Goal: Task Accomplishment & Management: Manage account settings

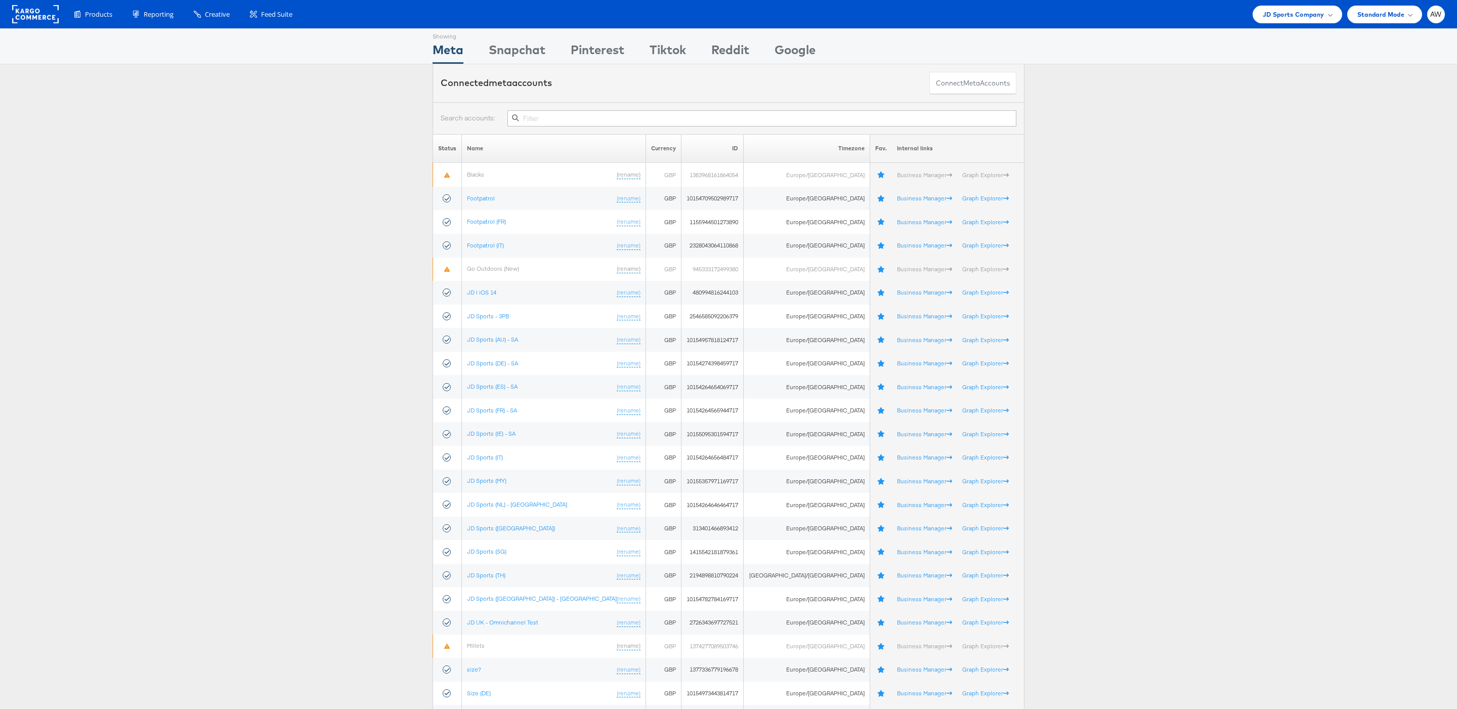
click at [645, 116] on input "text" at bounding box center [761, 118] width 509 height 16
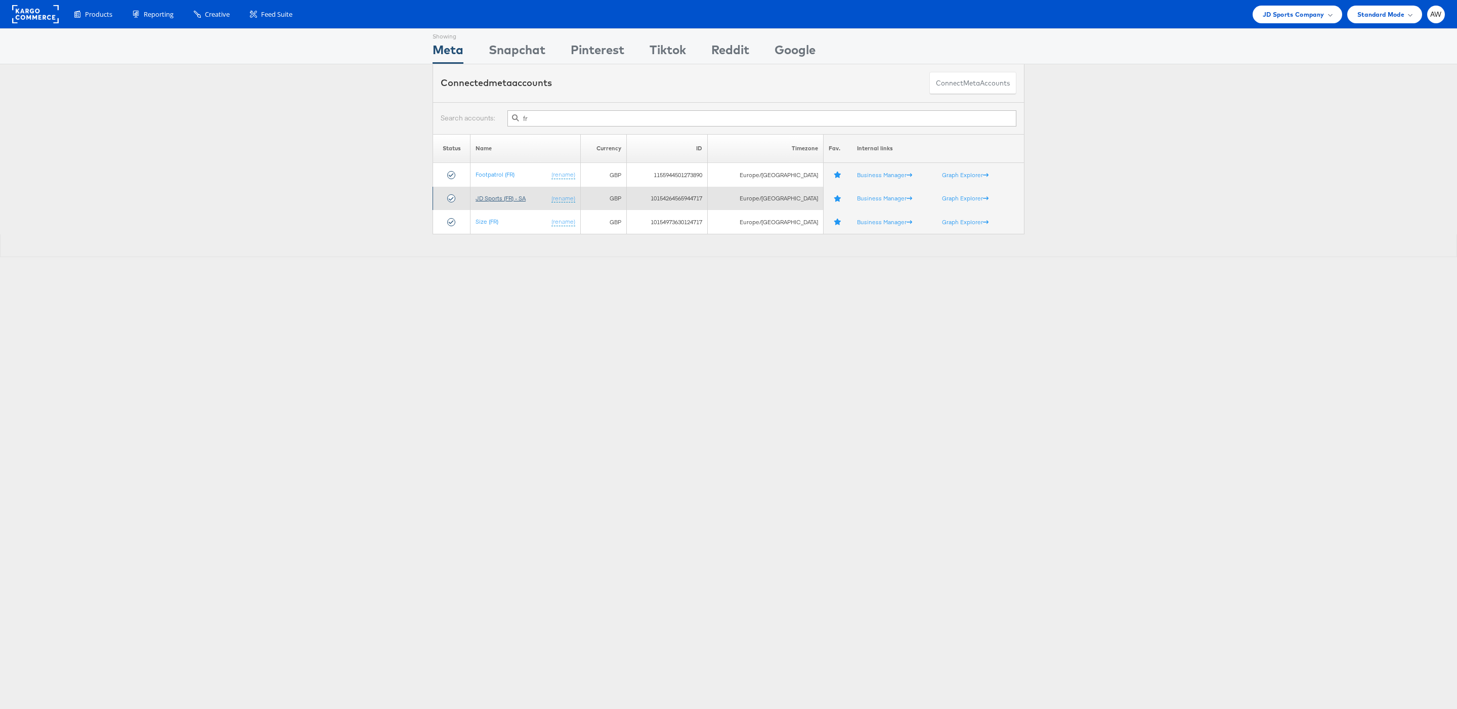
type input "fr"
click at [503, 200] on link "JD Sports (FR) - SA" at bounding box center [501, 198] width 50 height 8
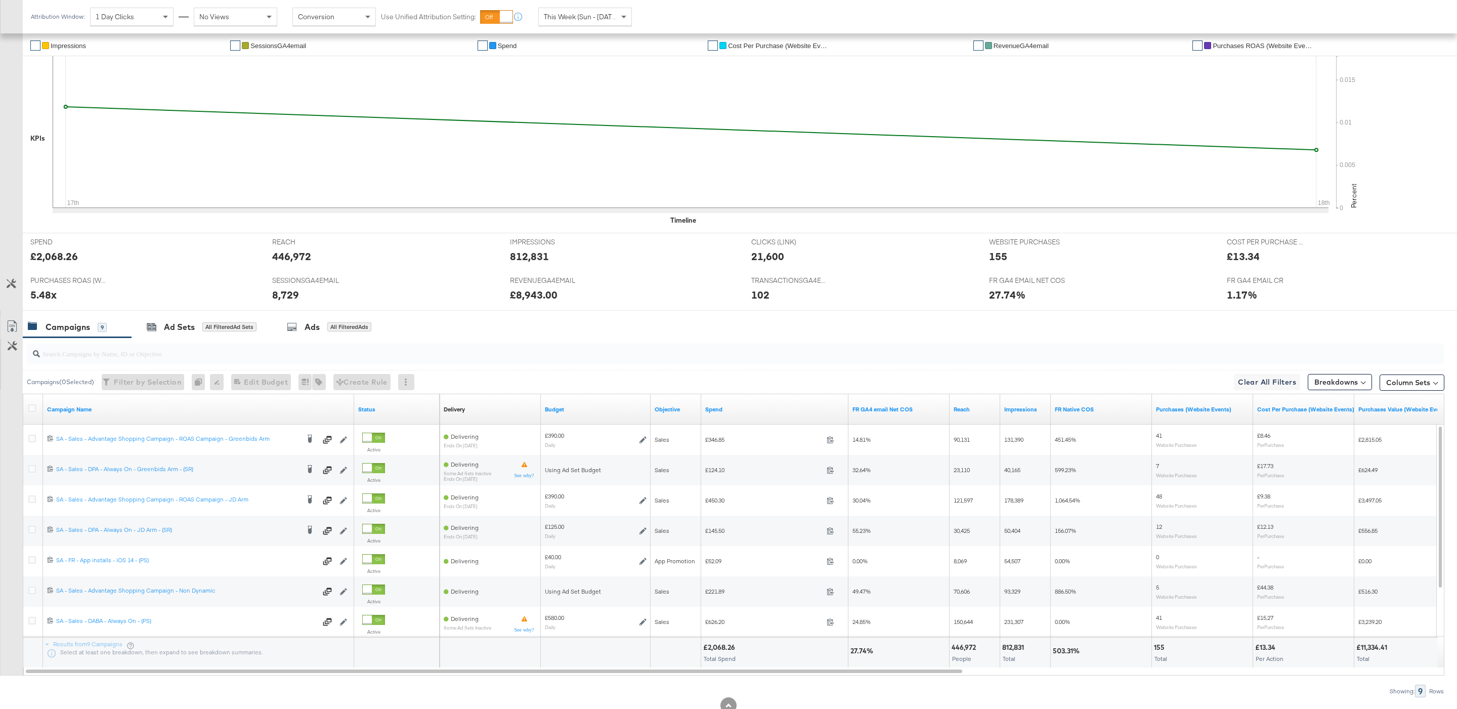
scroll to position [243, 0]
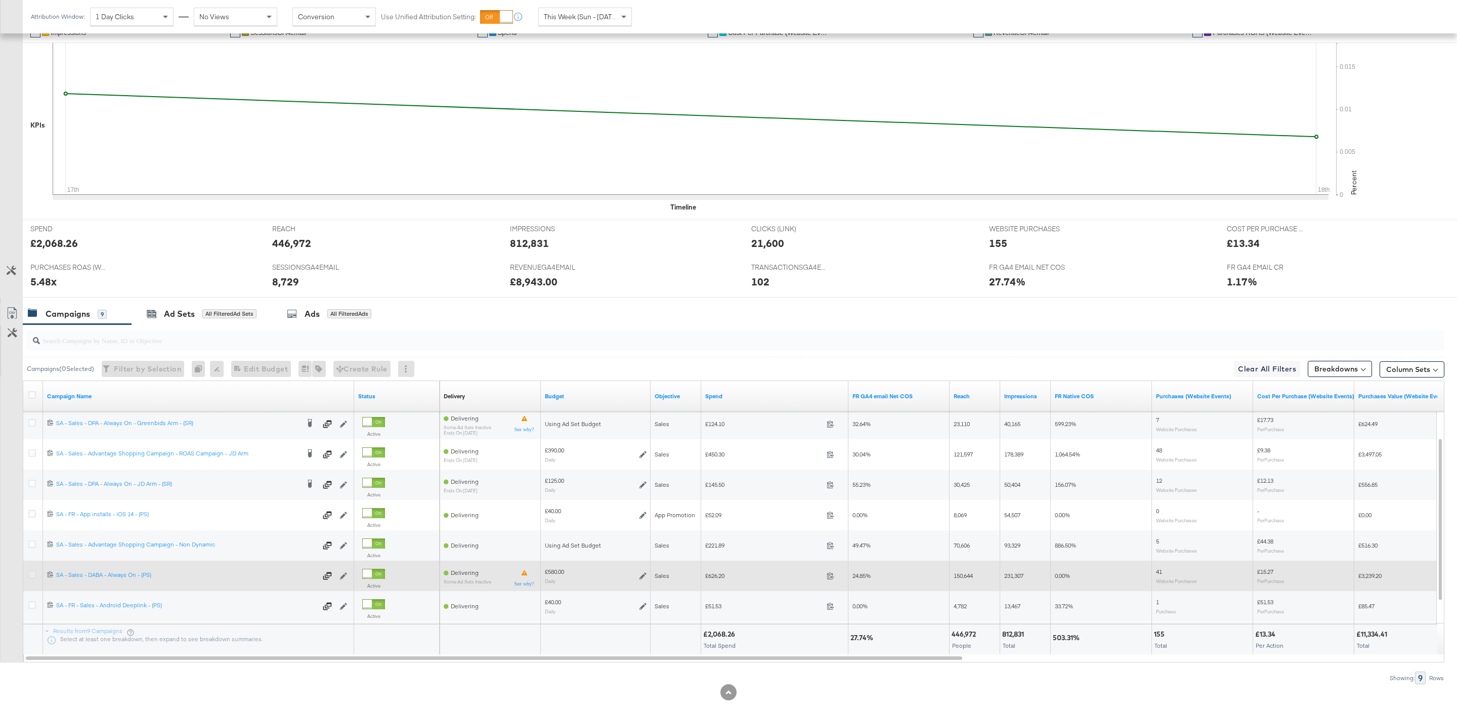
click at [31, 577] on icon at bounding box center [32, 575] width 8 height 8
click at [0, 0] on input "checkbox" at bounding box center [0, 0] width 0 height 0
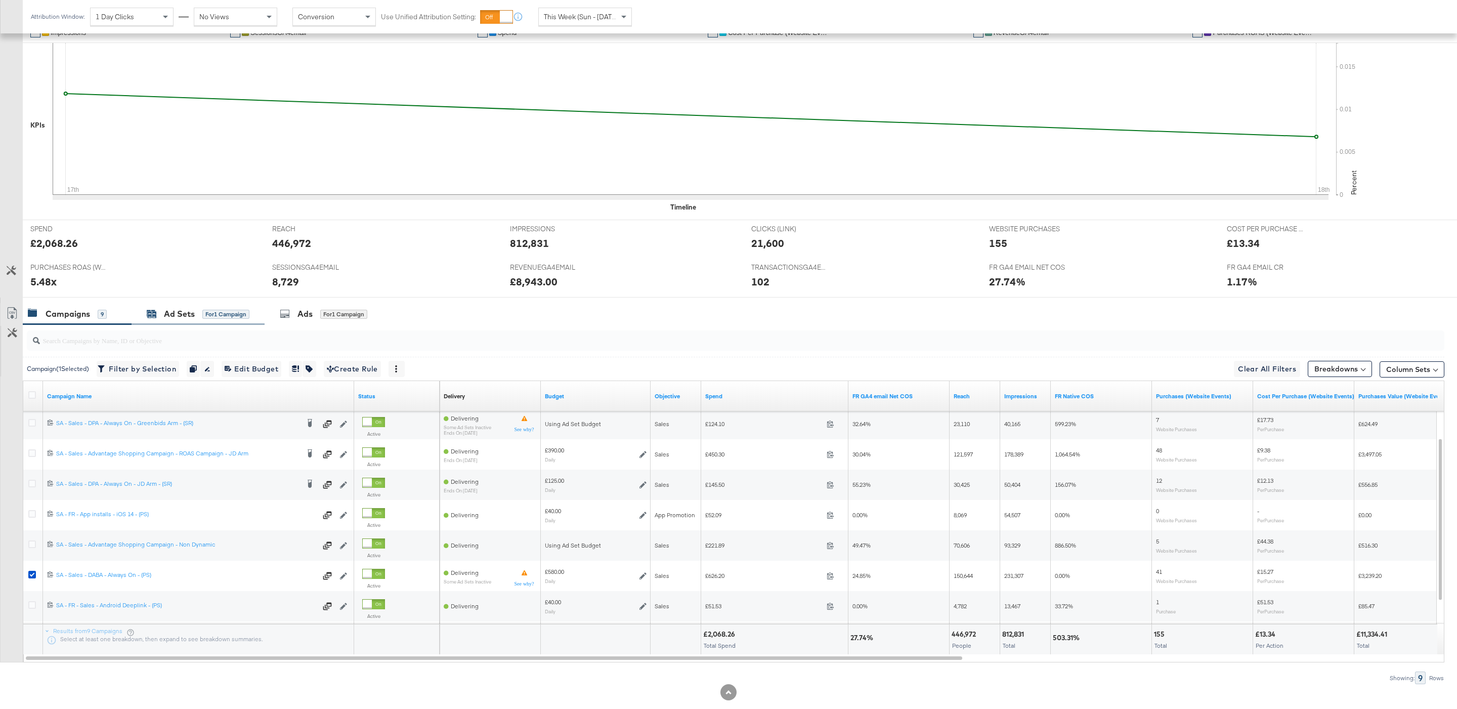
click at [234, 319] on div "for 1 Campaign" at bounding box center [225, 314] width 47 height 9
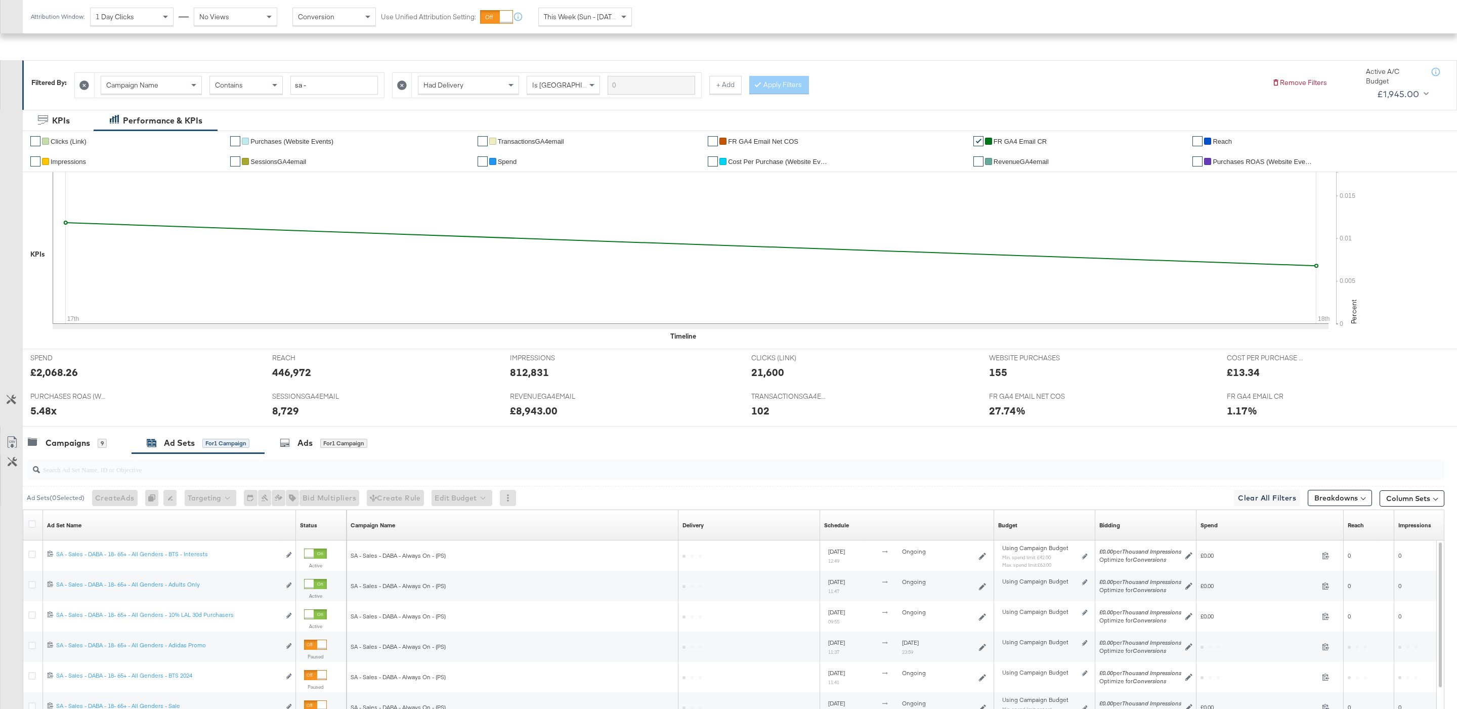
scroll to position [266, 0]
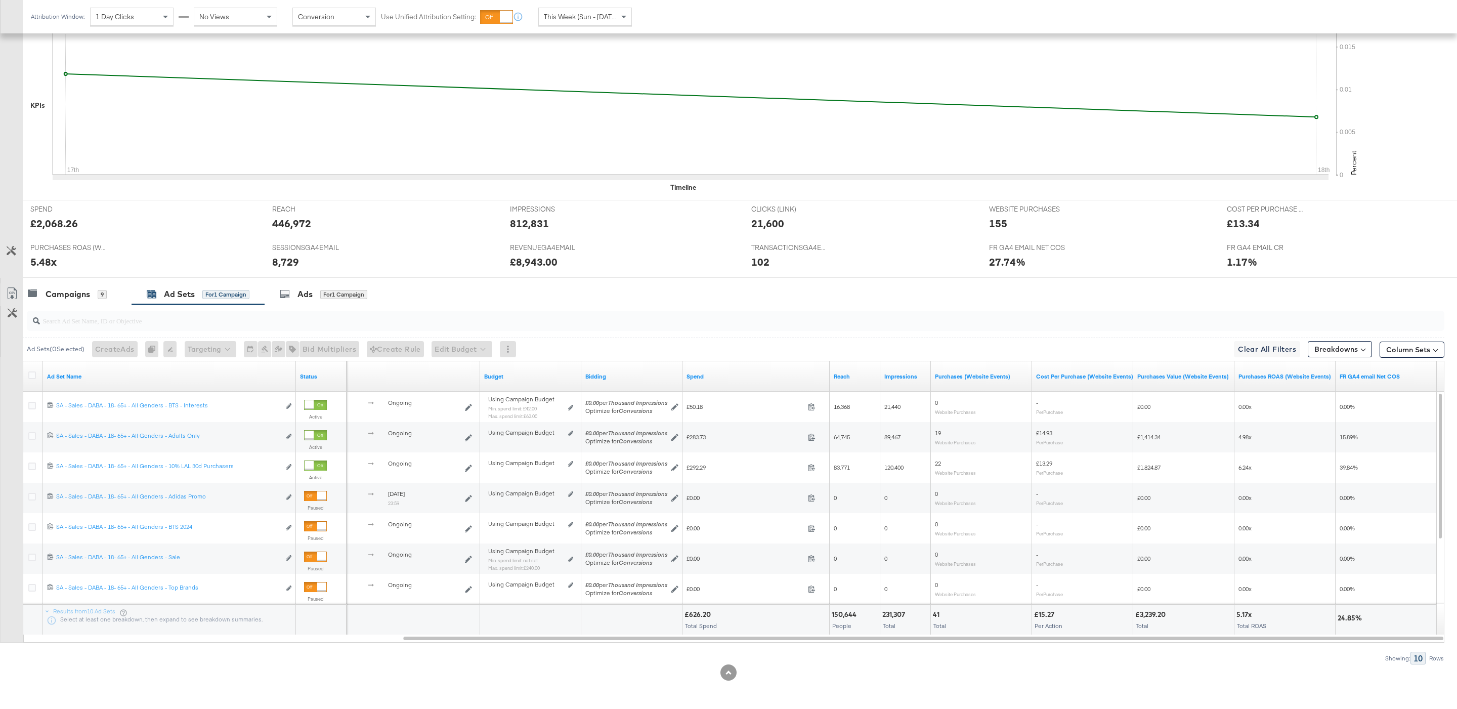
click at [590, 18] on span "This Week (Sun - Today)" at bounding box center [582, 16] width 76 height 9
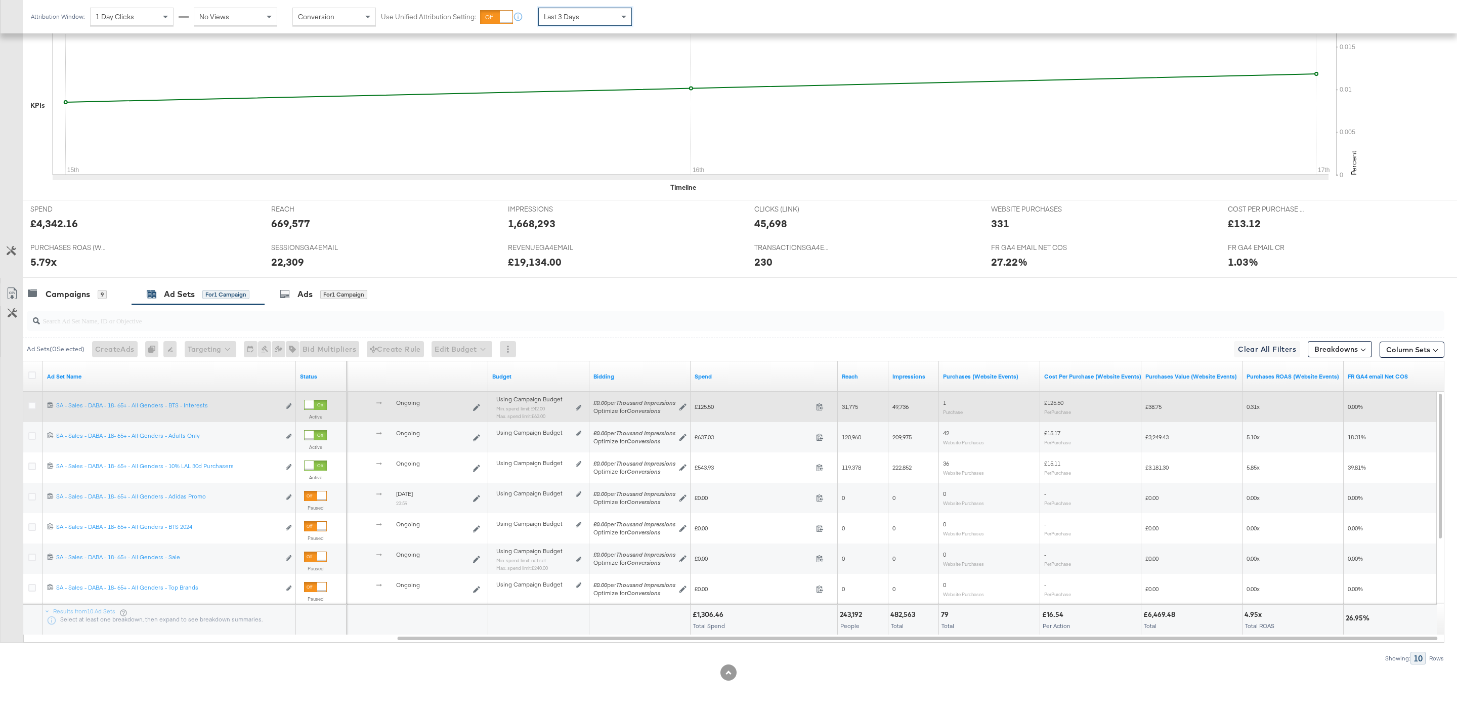
click at [582, 405] on div "Using Campaign Budget Min. spend limit: £42.00 Max. spend limit : £63.00 Edit s…" at bounding box center [538, 412] width 93 height 32
click at [581, 405] on icon at bounding box center [578, 408] width 5 height 6
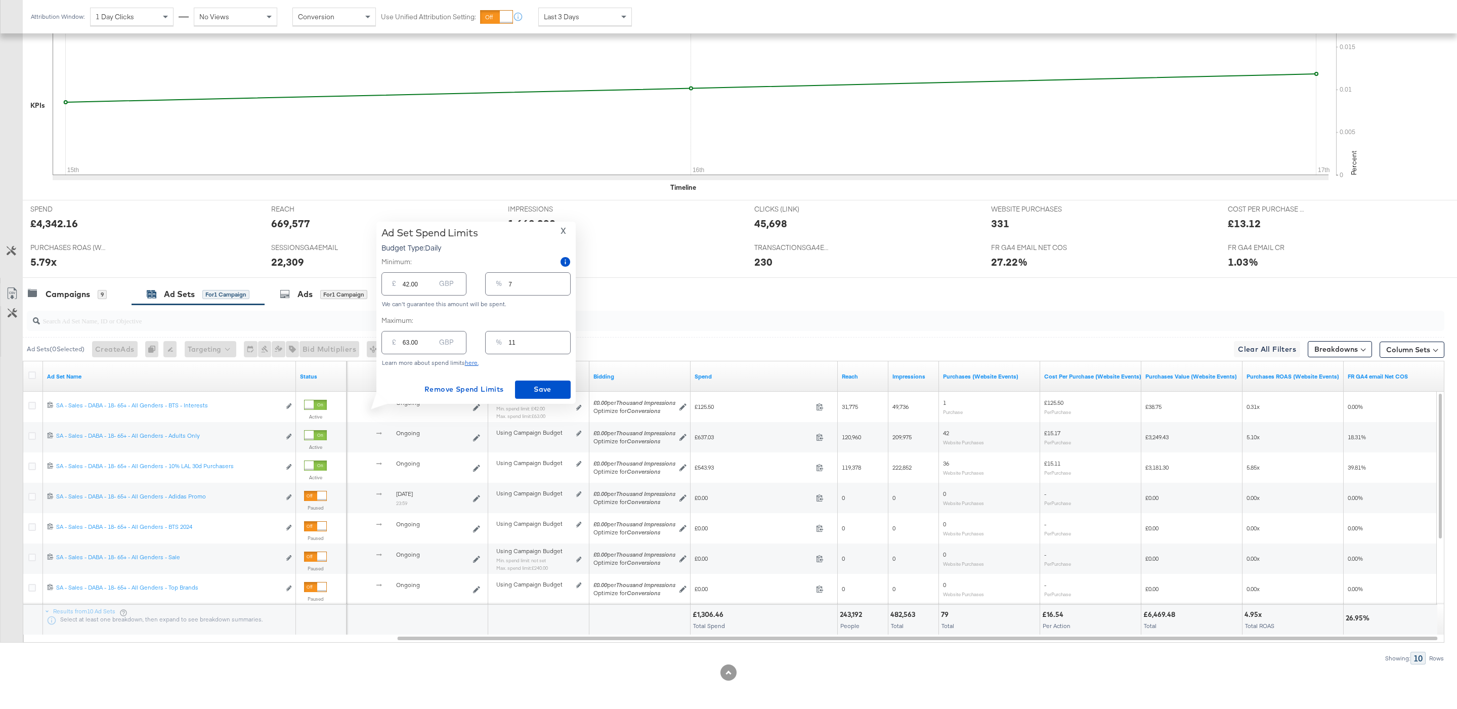
click at [530, 344] on input "11" at bounding box center [538, 338] width 61 height 22
type input "1"
type input "5.80"
type input "15"
type input "87.00"
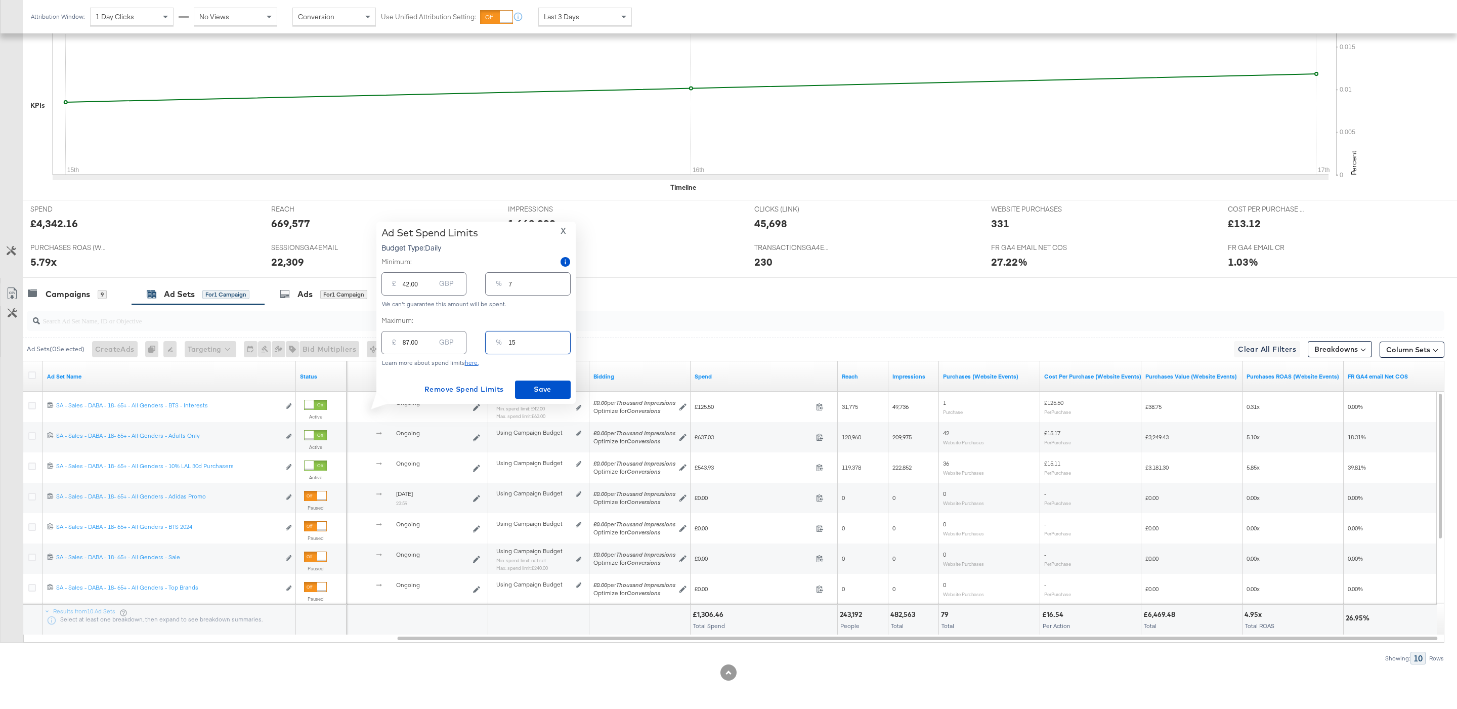
type input "15"
click at [537, 366] on div "Ad Set Spend Limits Budget Type: Daily X Minimum: £ 42.00 GBP % 7 We can't guar…" at bounding box center [475, 312] width 189 height 171
click at [543, 386] on span "Save" at bounding box center [543, 389] width 48 height 13
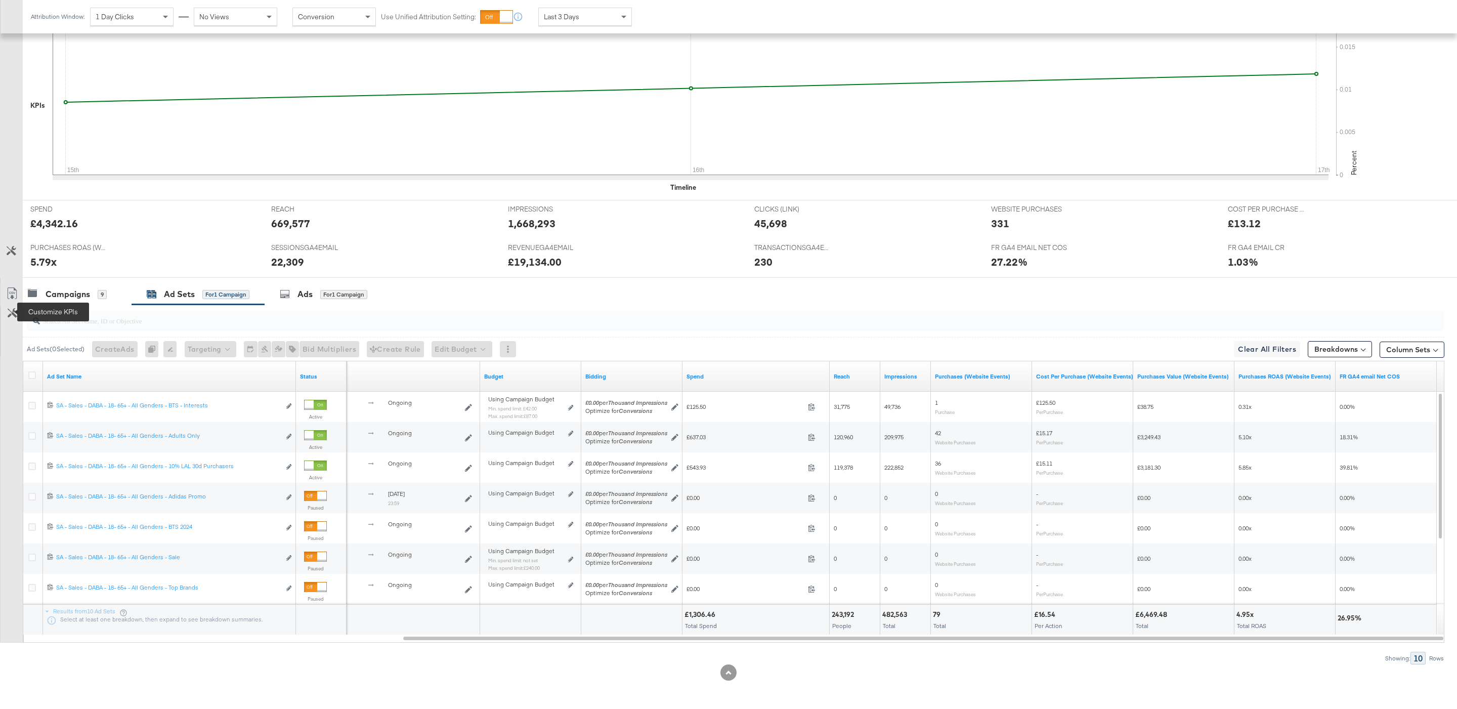
click at [19, 314] on button "Customize KPIs" at bounding box center [12, 313] width 23 height 15
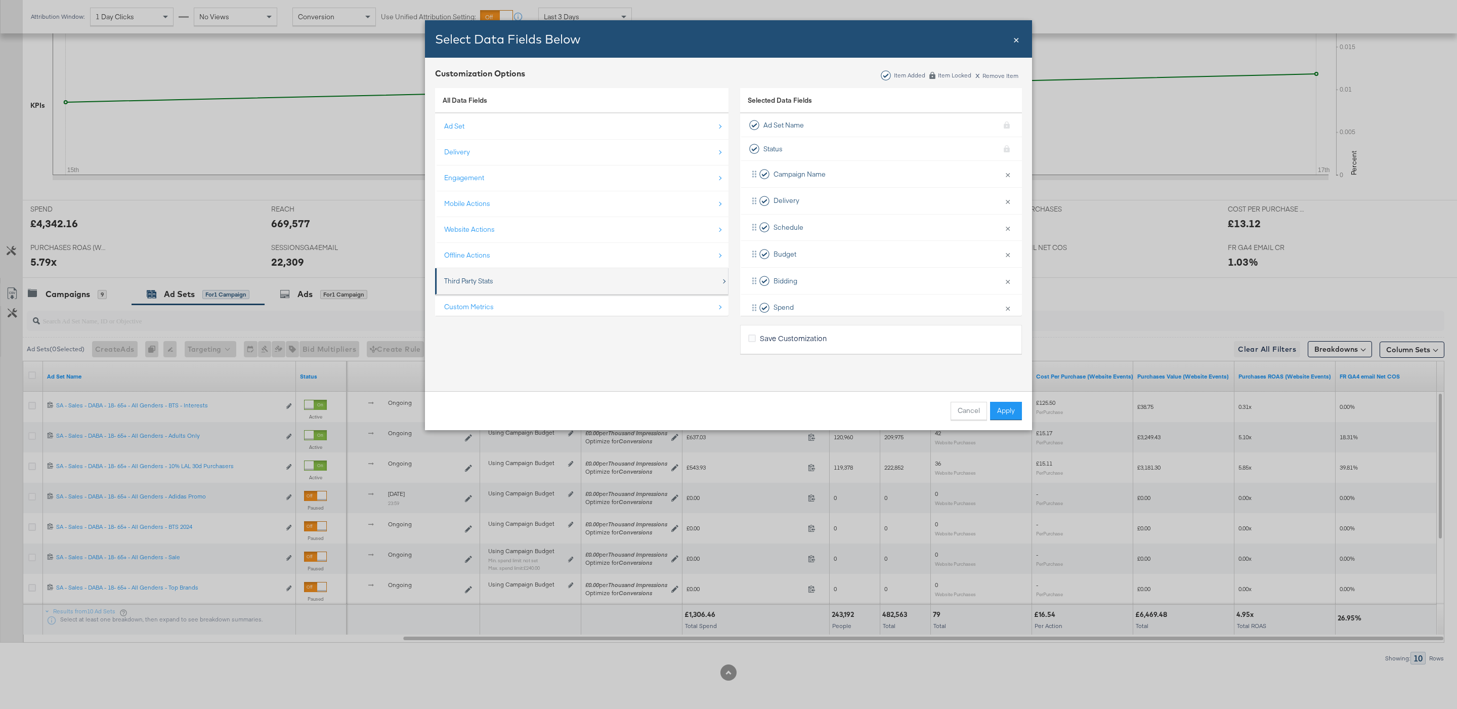
click at [507, 280] on div "Third Party Stats" at bounding box center [582, 281] width 277 height 21
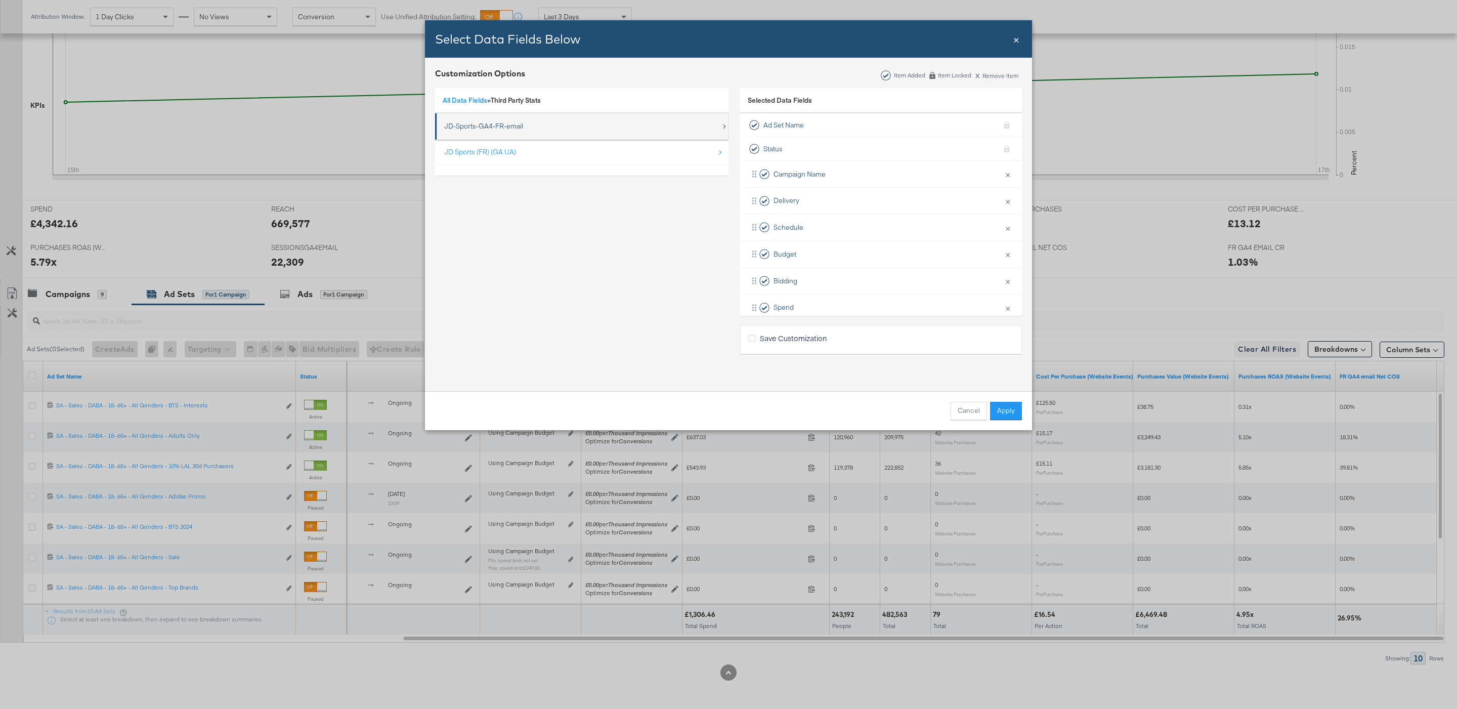
click at [506, 118] on div "JD-Sports-GA4-FR-email" at bounding box center [582, 126] width 277 height 21
click at [512, 136] on div "SessionsGA4email" at bounding box center [485, 126] width 59 height 21
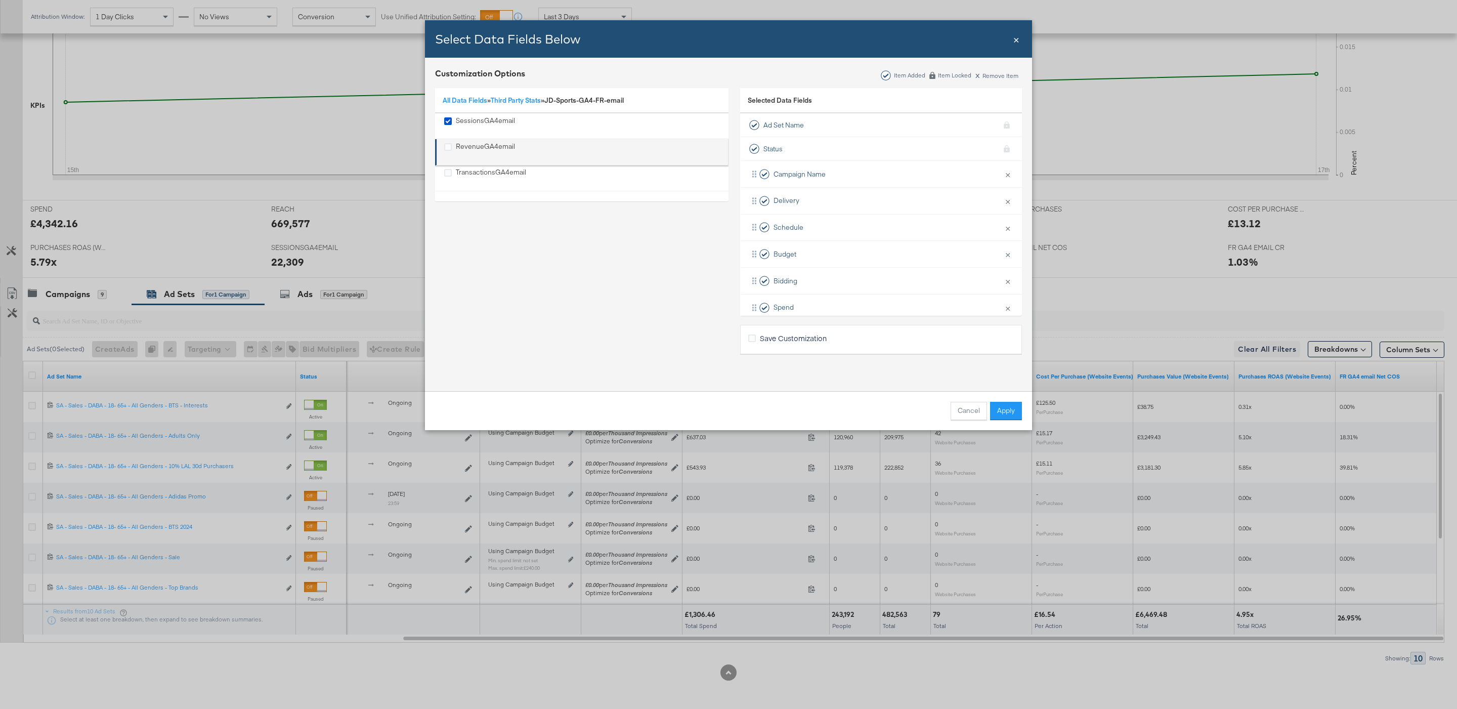
click at [487, 149] on div "RevenueGA4email" at bounding box center [485, 152] width 59 height 21
click at [487, 179] on div "TransactionsGA4email" at bounding box center [491, 177] width 70 height 21
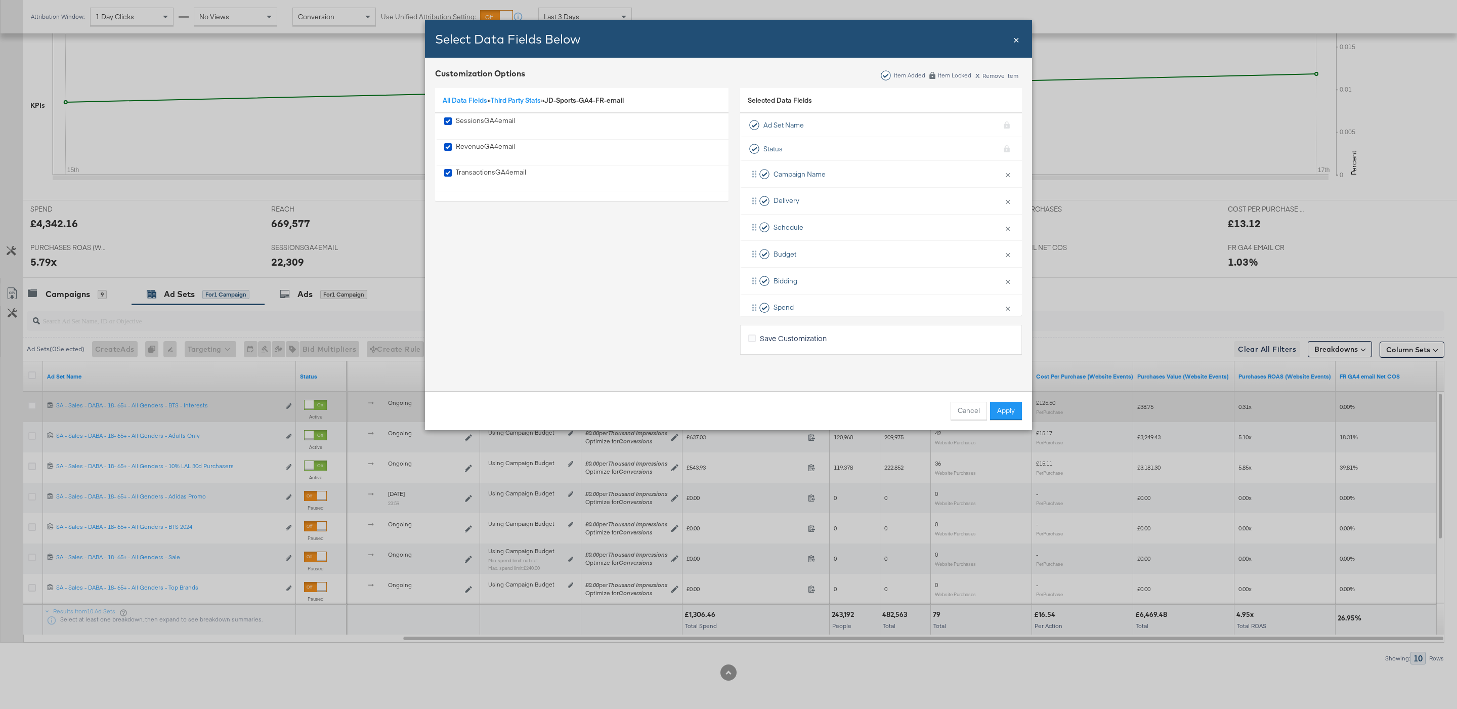
click at [1010, 415] on button "Apply" at bounding box center [1006, 411] width 32 height 18
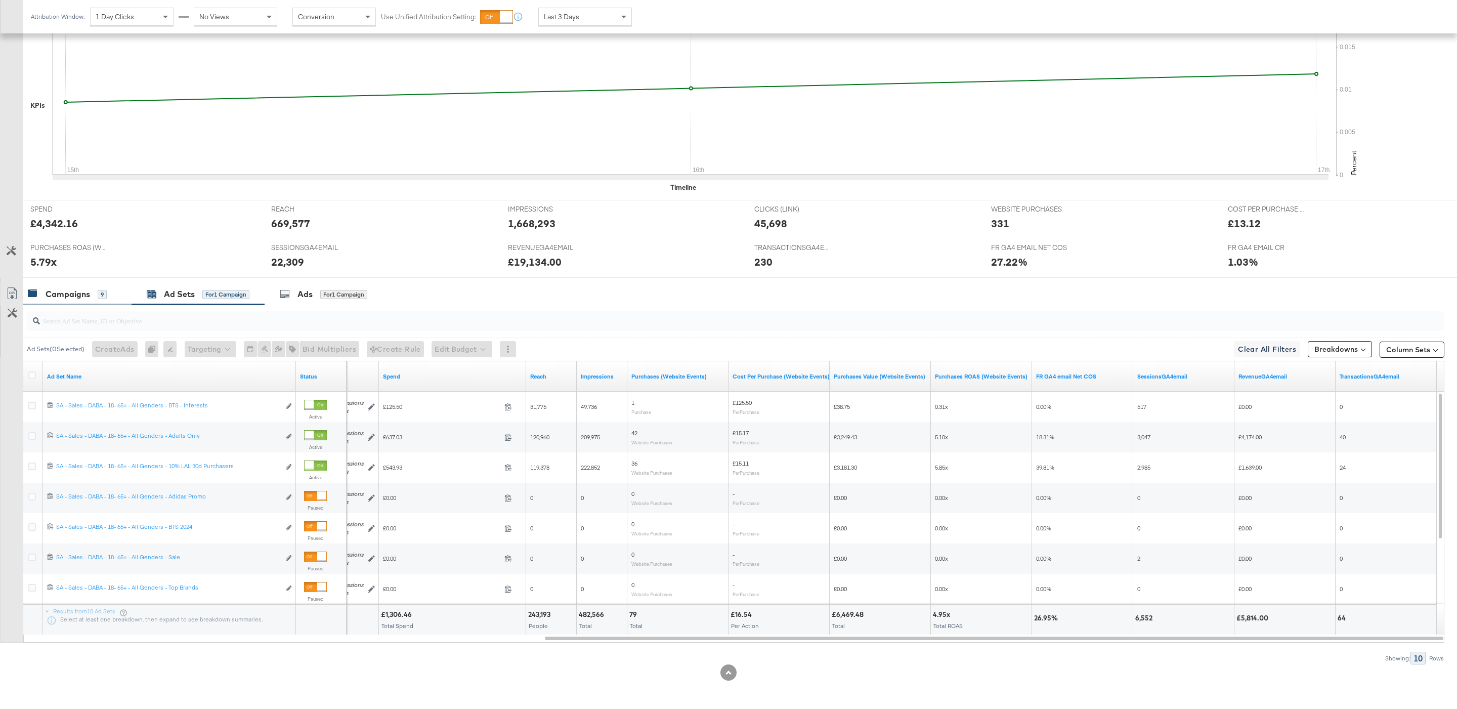
click at [82, 297] on div "Campaigns" at bounding box center [68, 294] width 45 height 12
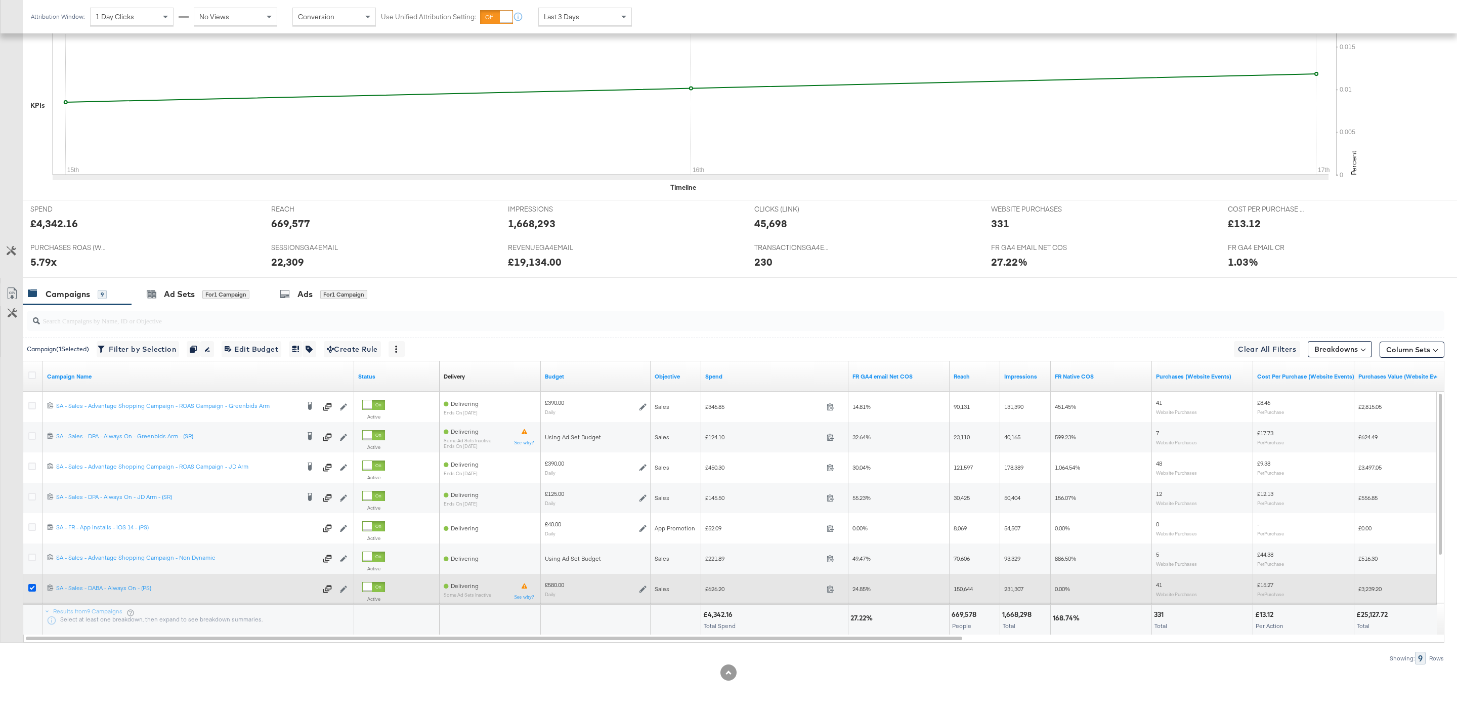
click at [33, 587] on icon at bounding box center [32, 588] width 8 height 8
click at [0, 0] on input "checkbox" at bounding box center [0, 0] width 0 height 0
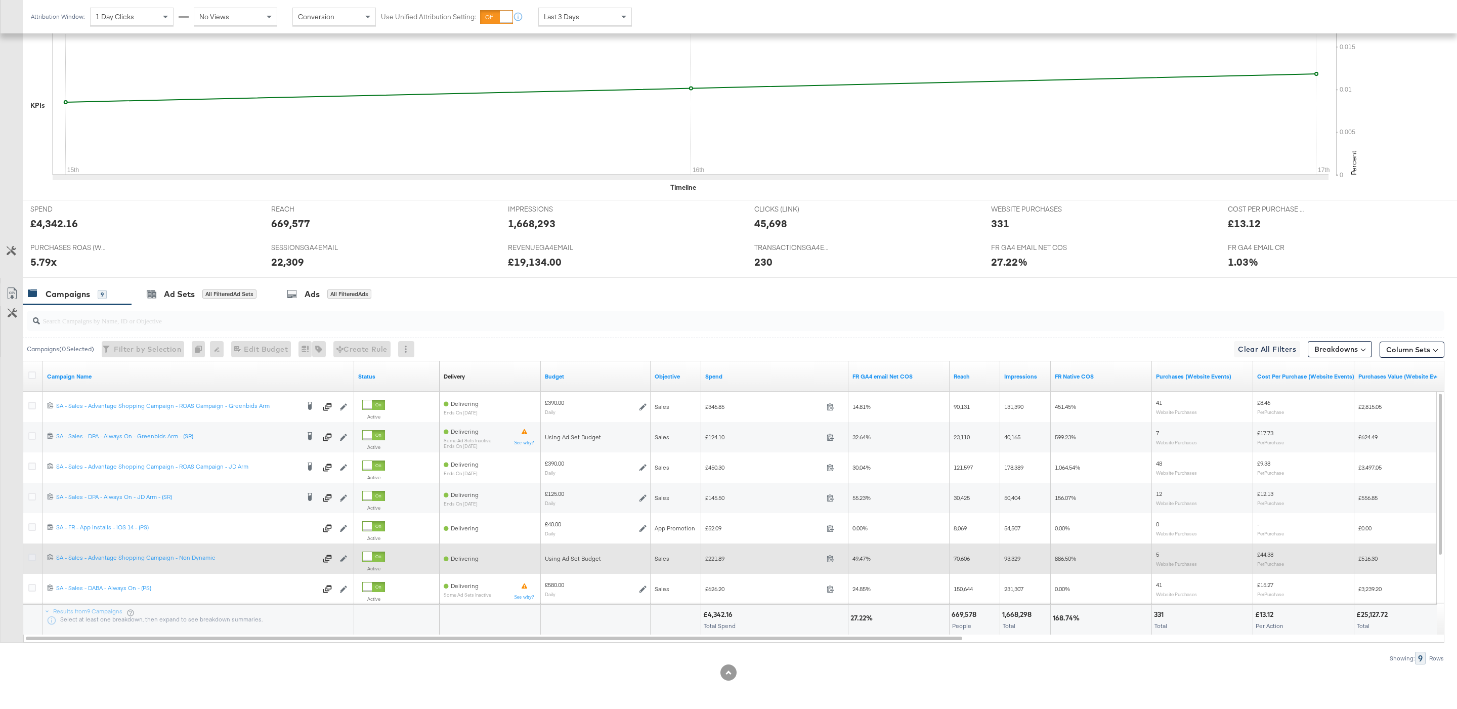
click at [33, 555] on icon at bounding box center [32, 557] width 8 height 8
click at [0, 0] on input "checkbox" at bounding box center [0, 0] width 0 height 0
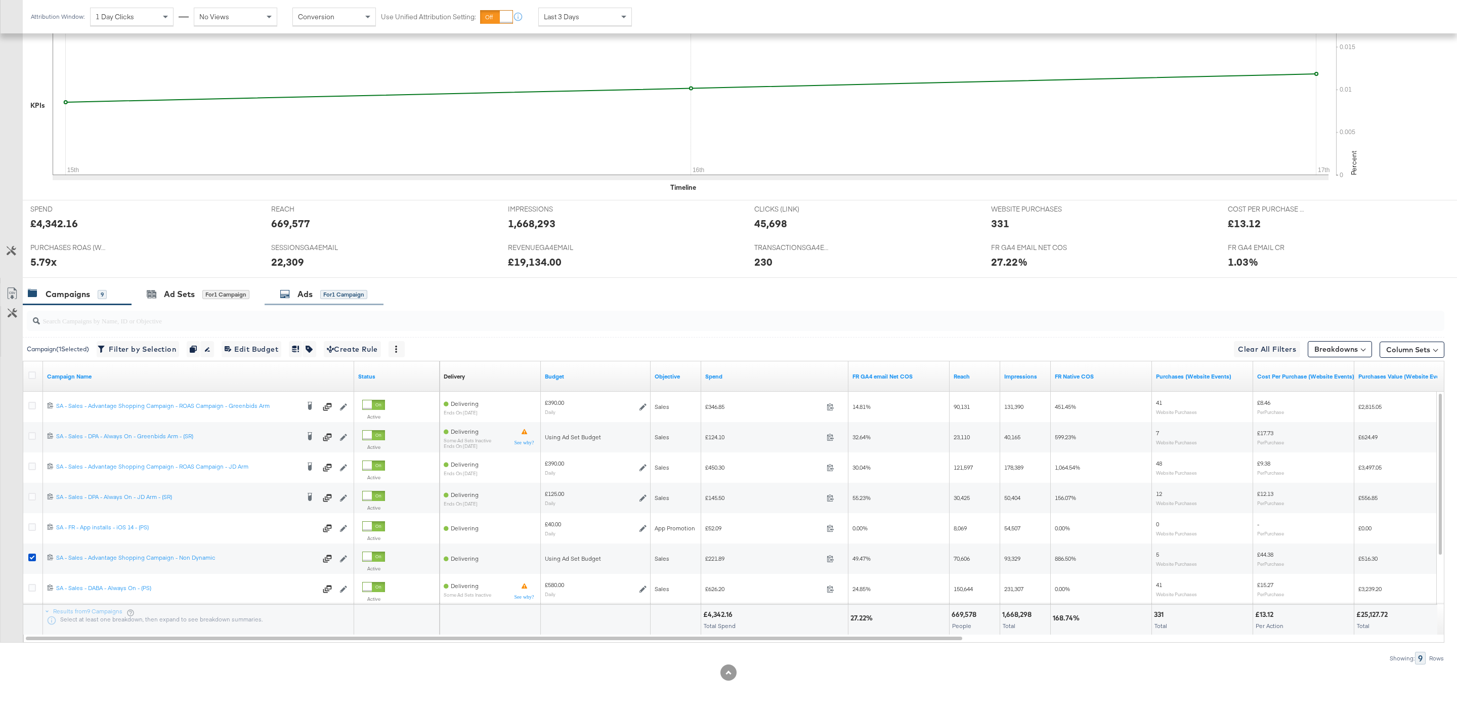
click at [288, 295] on icon at bounding box center [285, 294] width 10 height 10
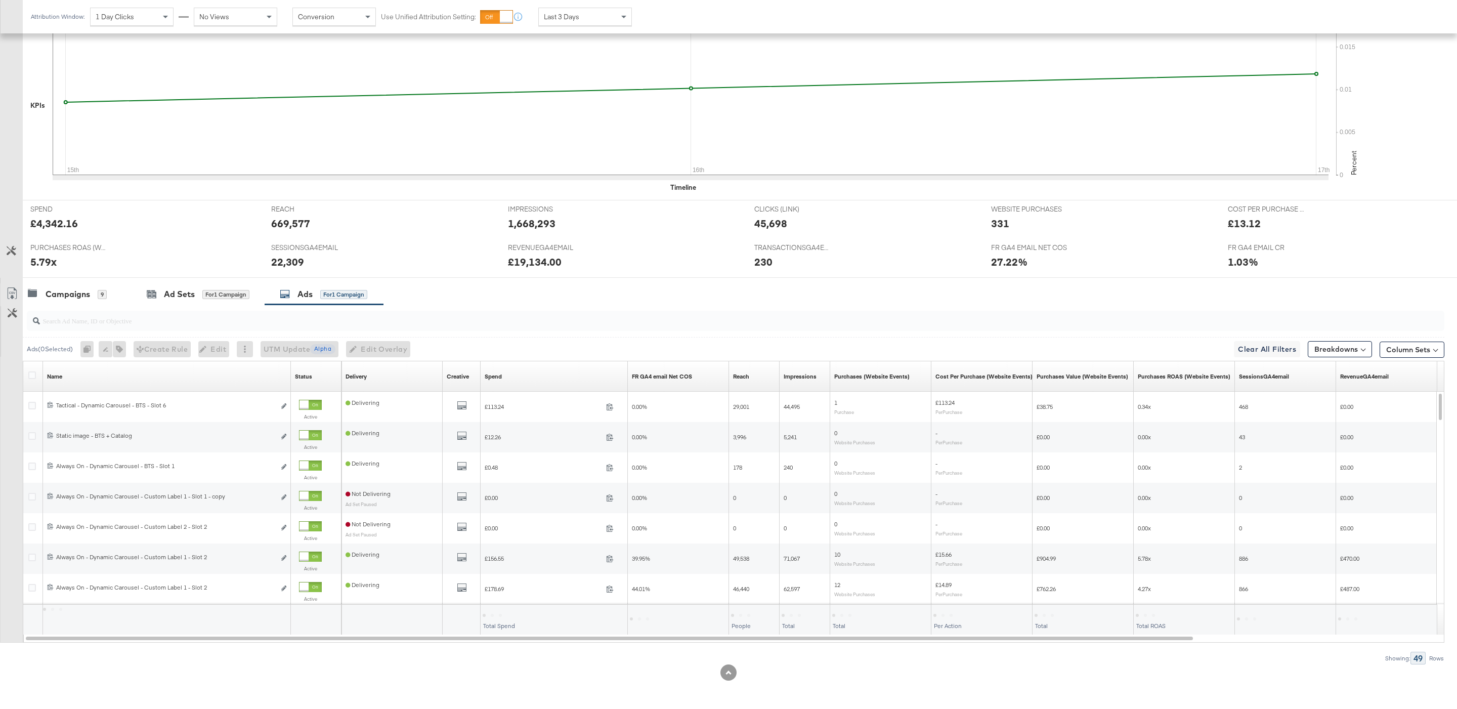
scroll to position [114, 0]
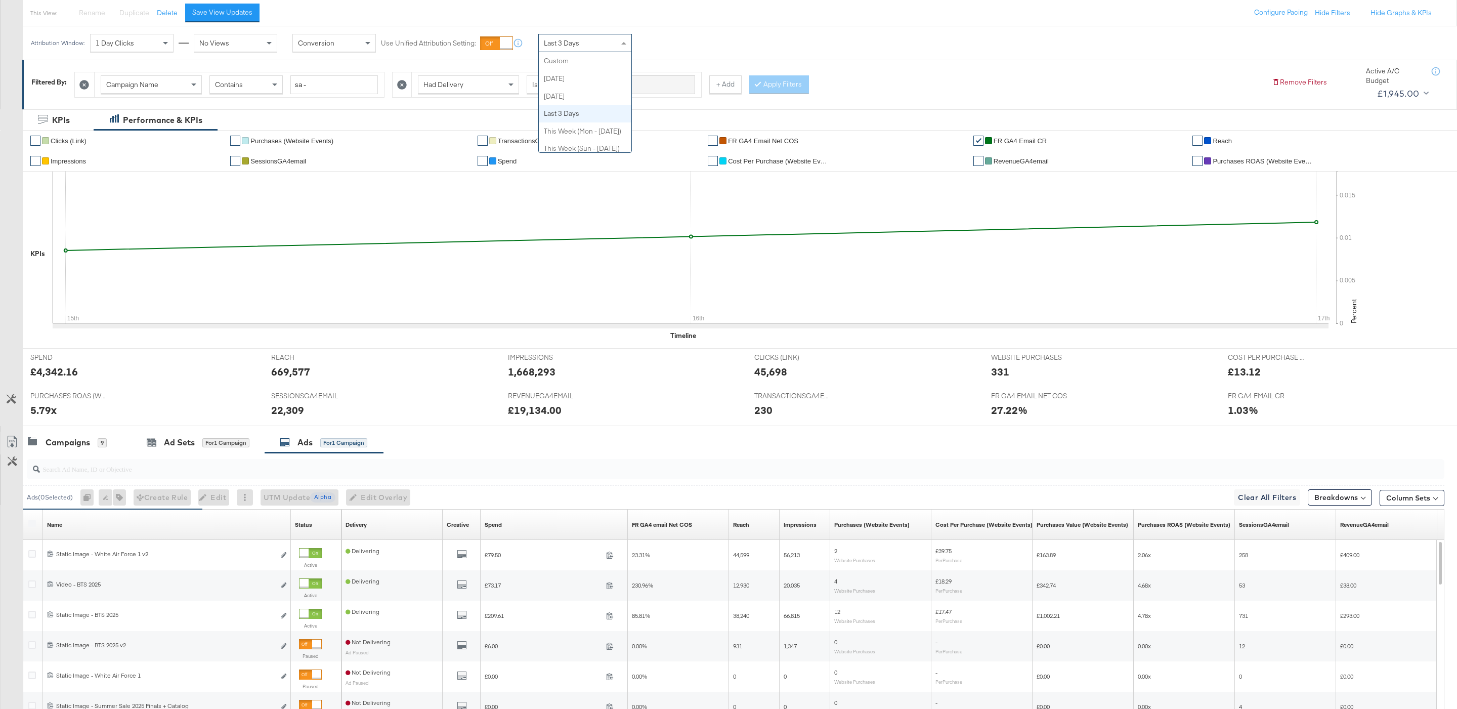
click at [600, 42] on div "Last 3 Days" at bounding box center [585, 42] width 93 height 17
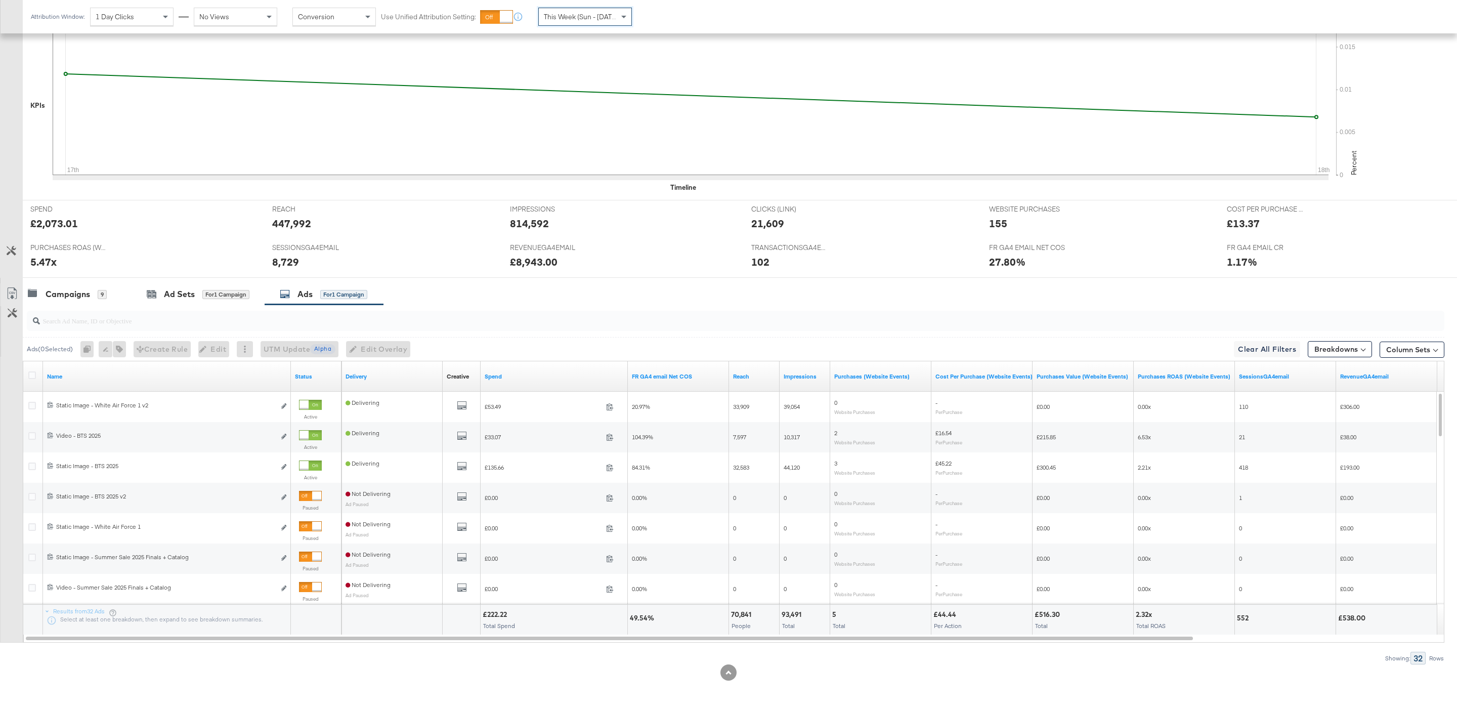
scroll to position [266, 0]
click at [78, 286] on div "Campaigns 9" at bounding box center [77, 294] width 109 height 22
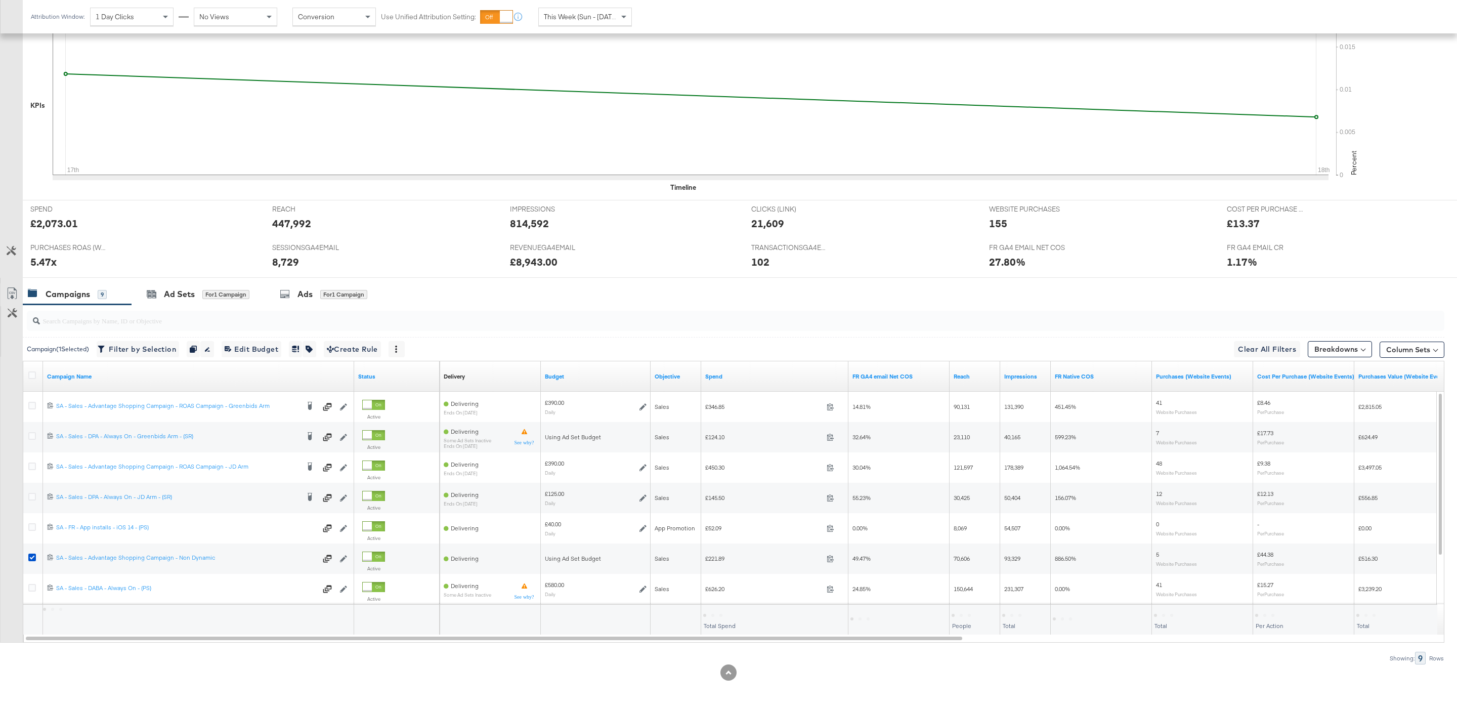
click at [596, 19] on span "This Week (Sun - Today)" at bounding box center [582, 16] width 76 height 9
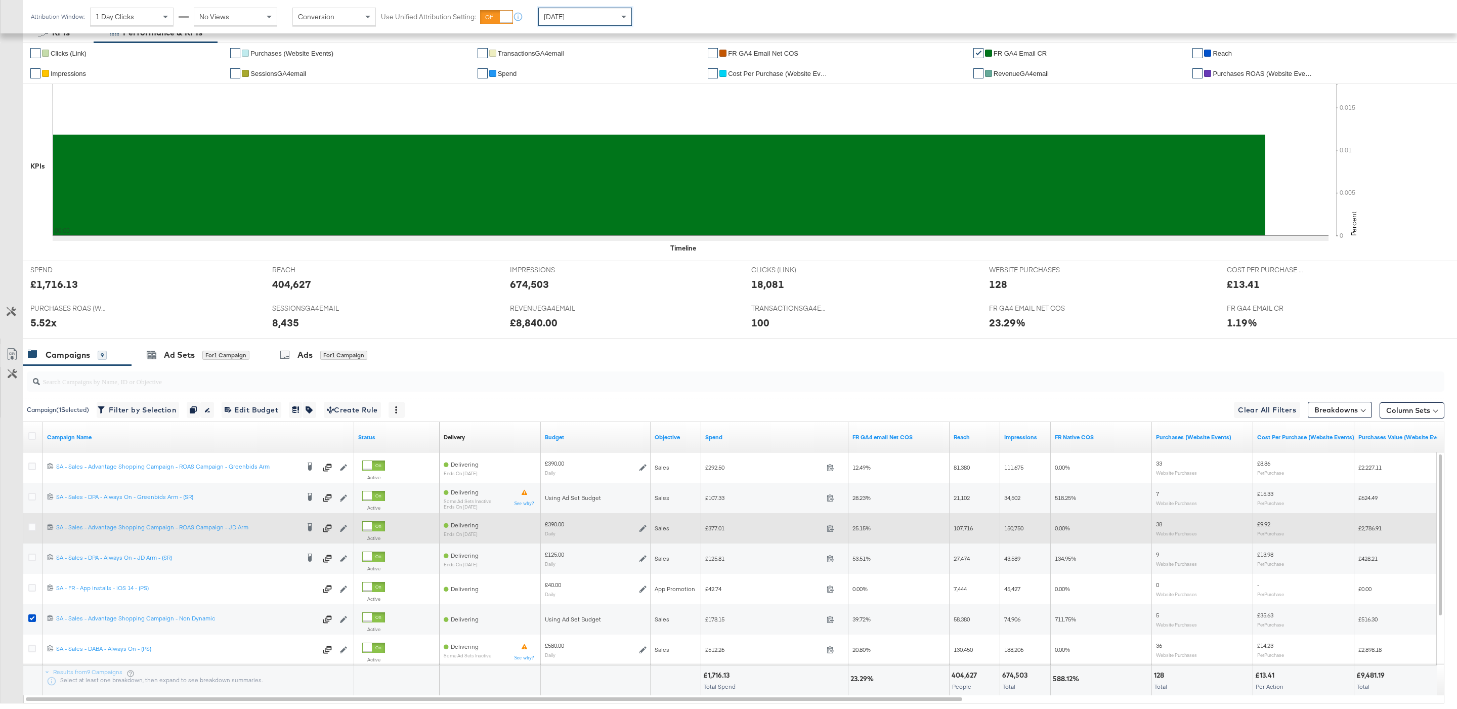
scroll to position [182, 0]
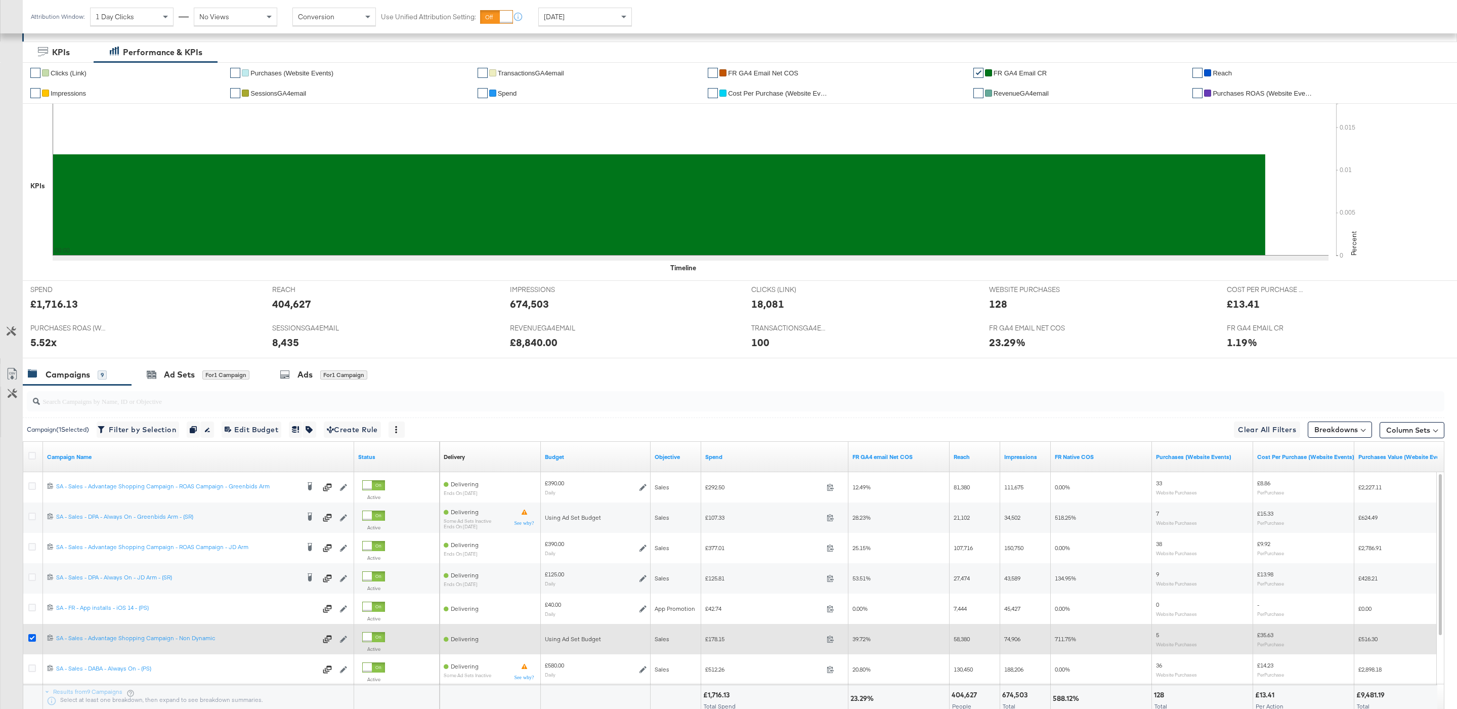
click at [32, 640] on icon at bounding box center [32, 638] width 8 height 8
click at [0, 0] on input "checkbox" at bounding box center [0, 0] width 0 height 0
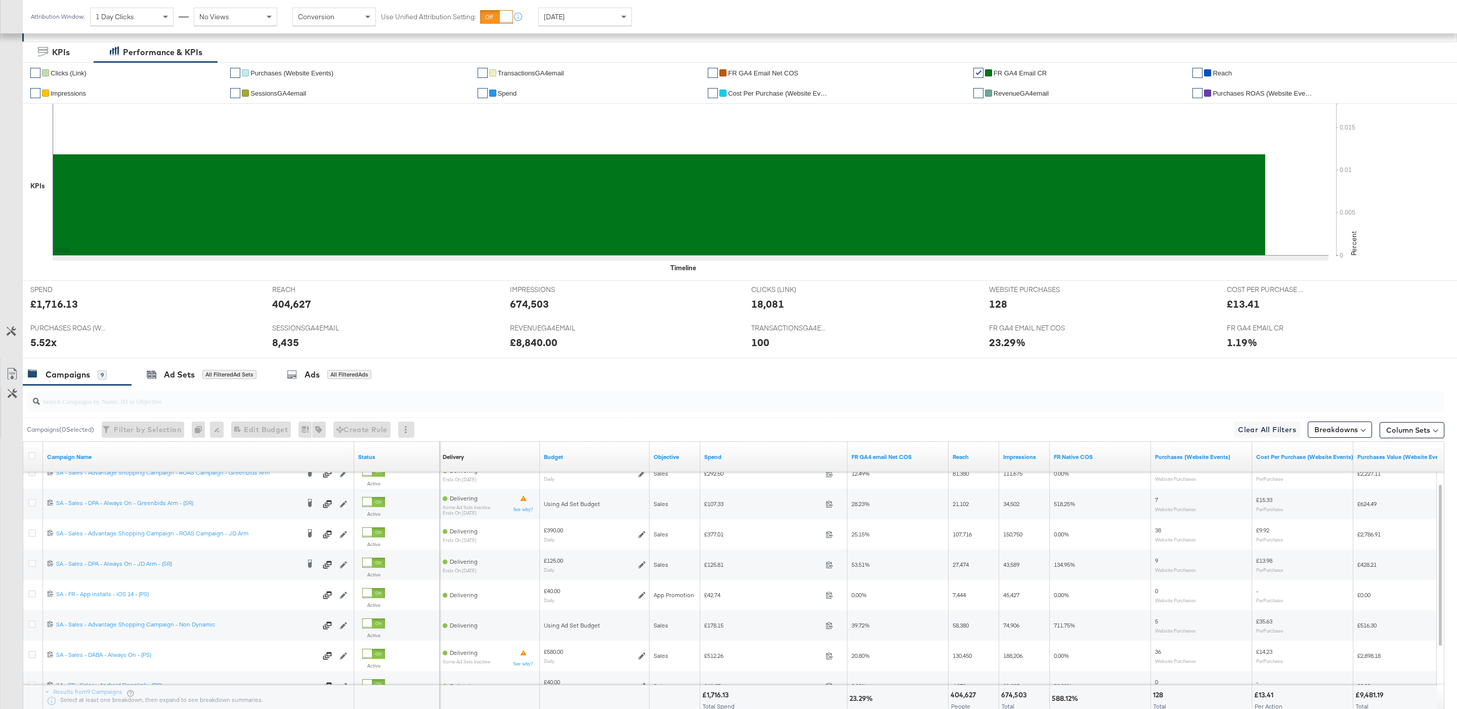
scroll to position [266, 0]
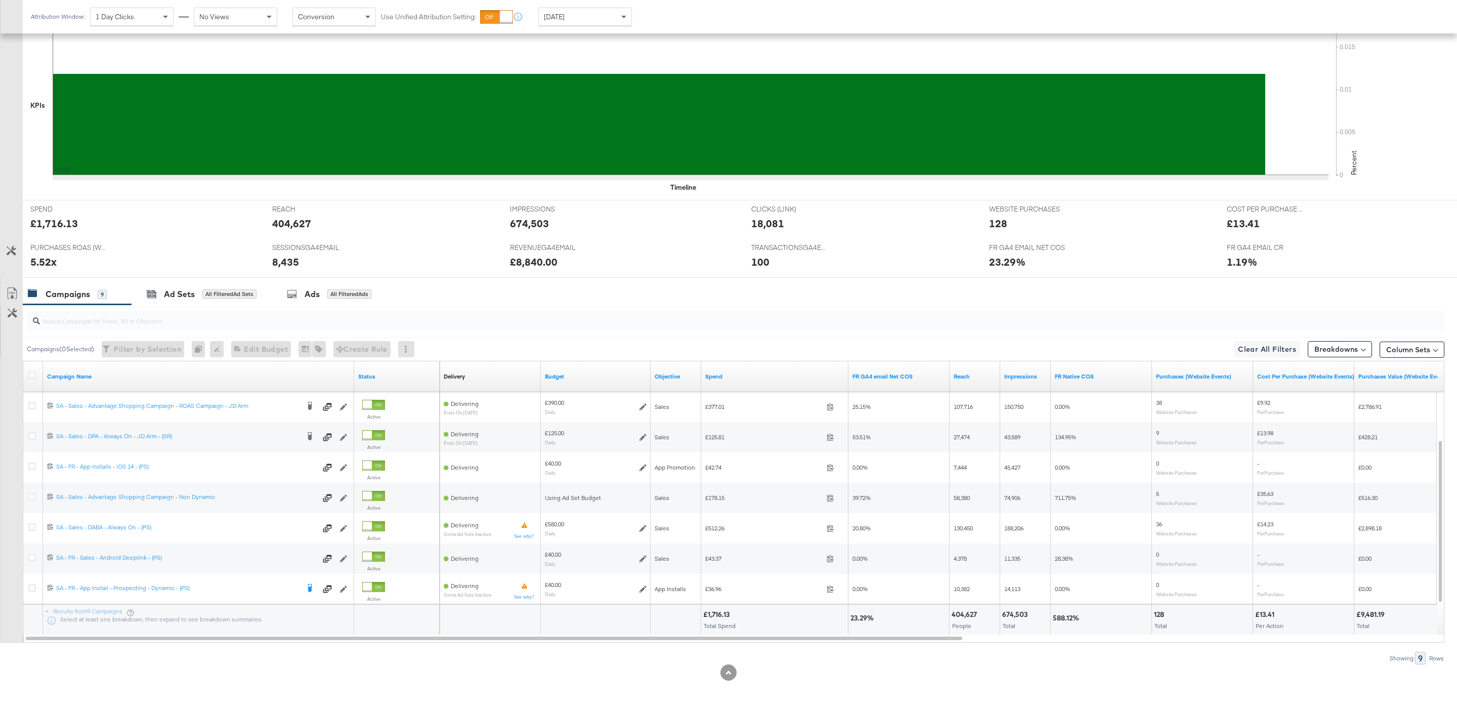
click at [346, 320] on input "search" at bounding box center [675, 317] width 1270 height 20
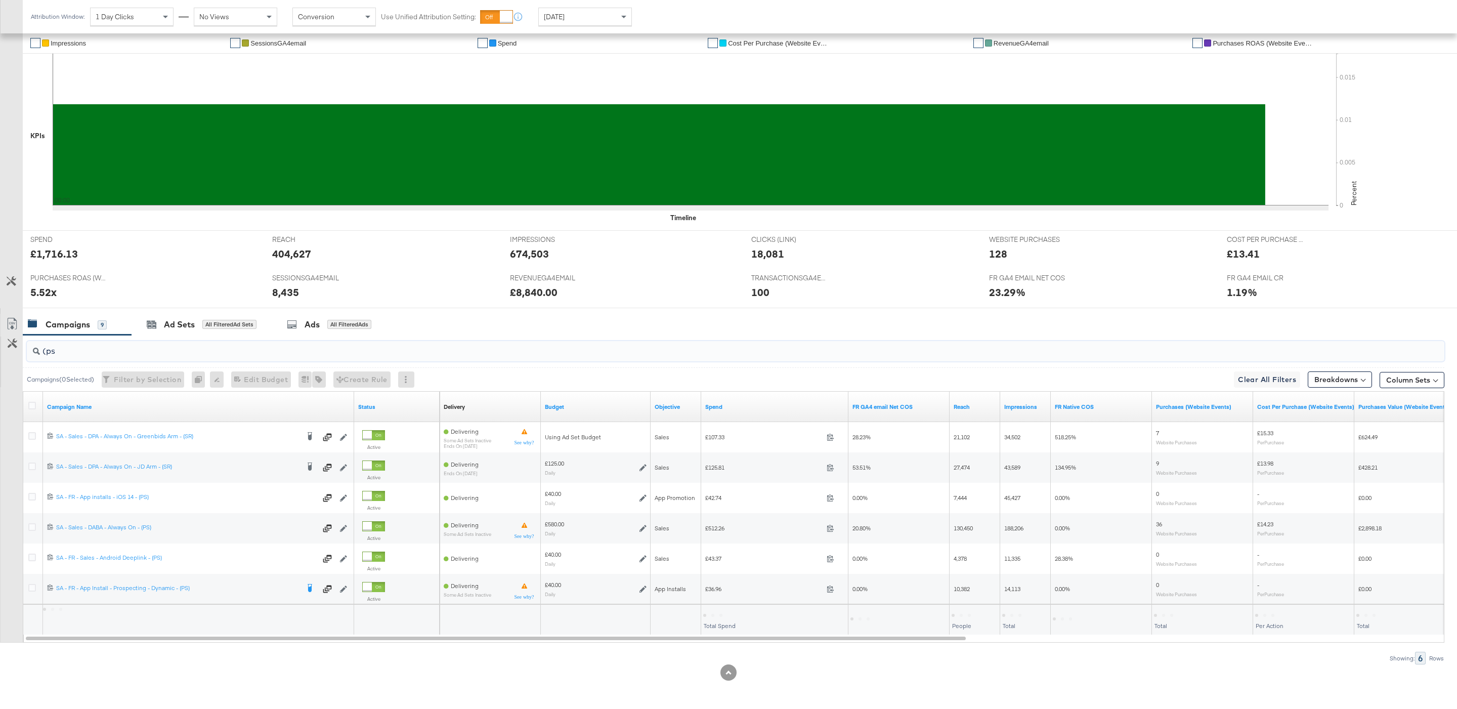
scroll to position [175, 0]
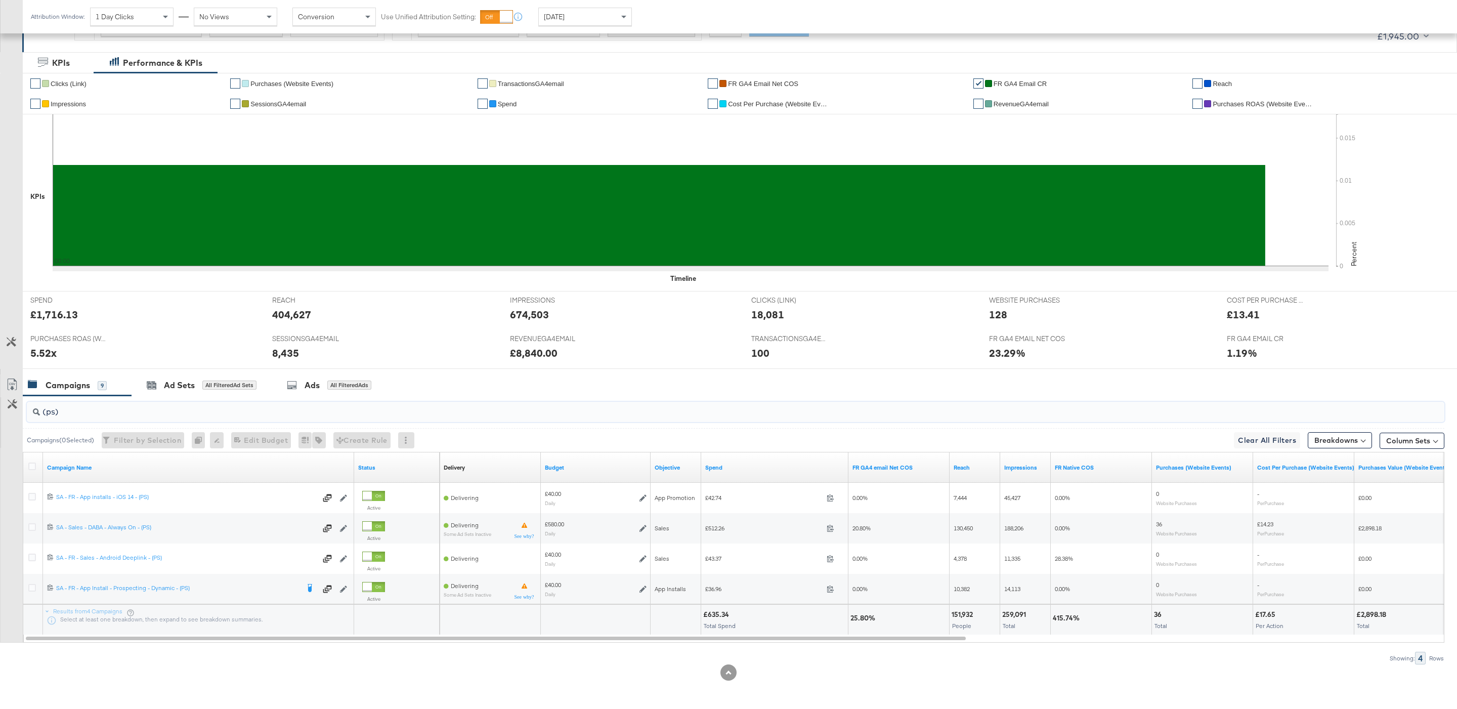
type input "(ps)"
click at [72, 406] on input "(ps)" at bounding box center [675, 408] width 1270 height 20
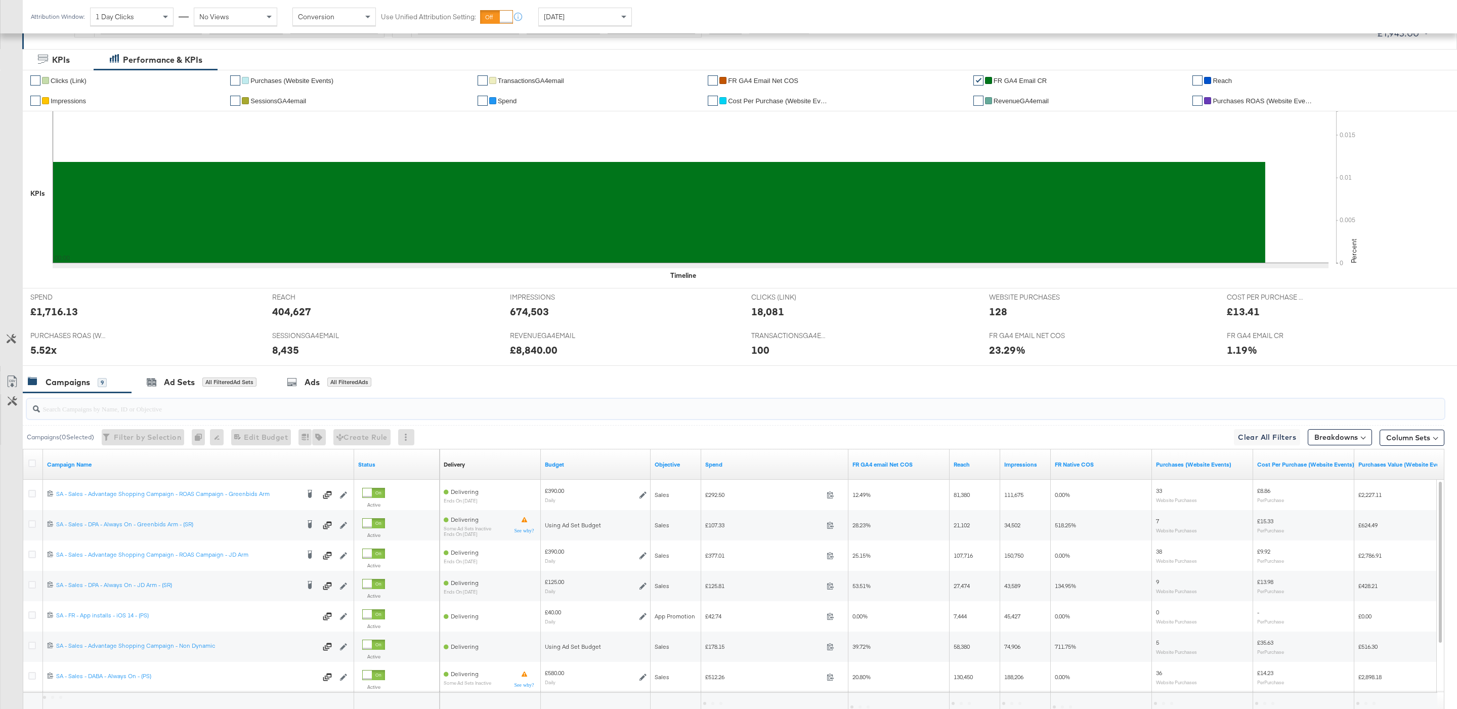
scroll to position [266, 0]
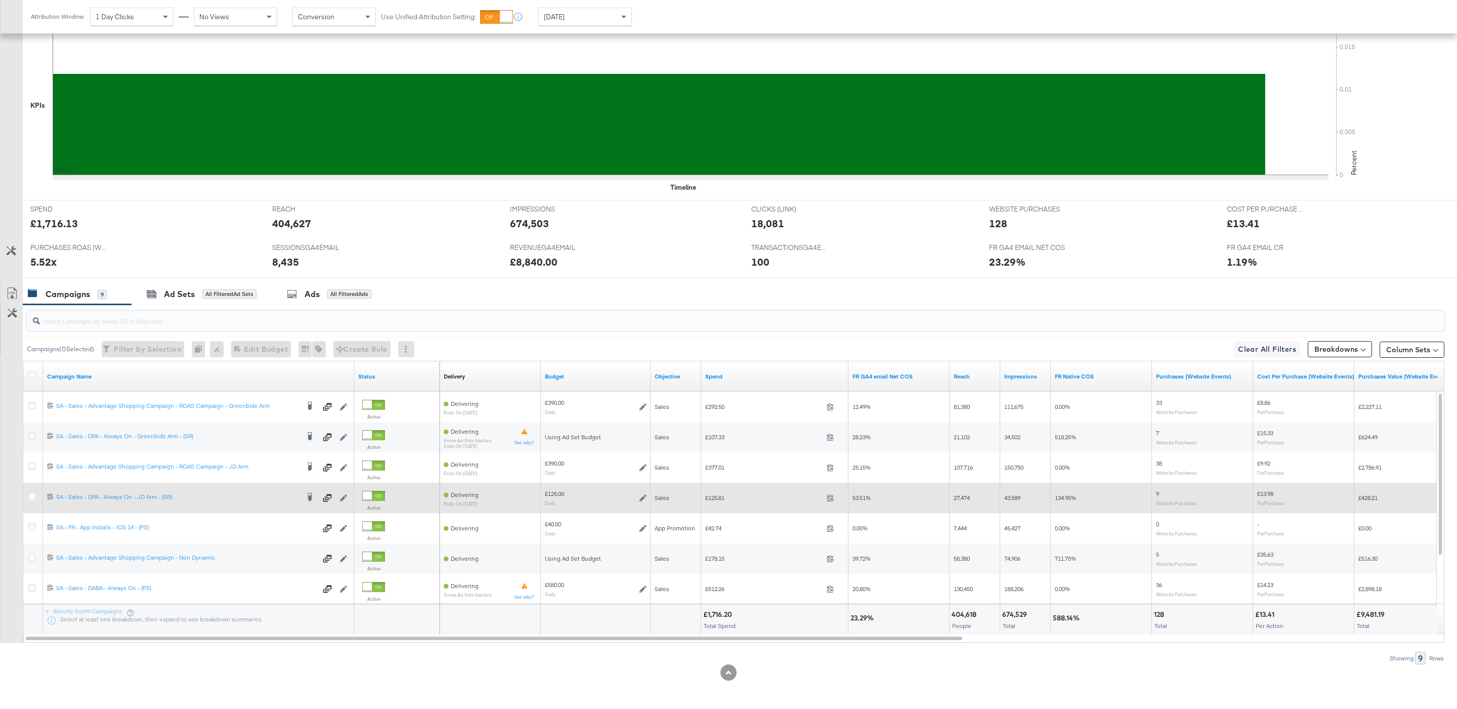
click at [34, 500] on div at bounding box center [33, 498] width 11 height 10
click at [33, 496] on icon at bounding box center [32, 497] width 8 height 8
click at [0, 0] on input "checkbox" at bounding box center [0, 0] width 0 height 0
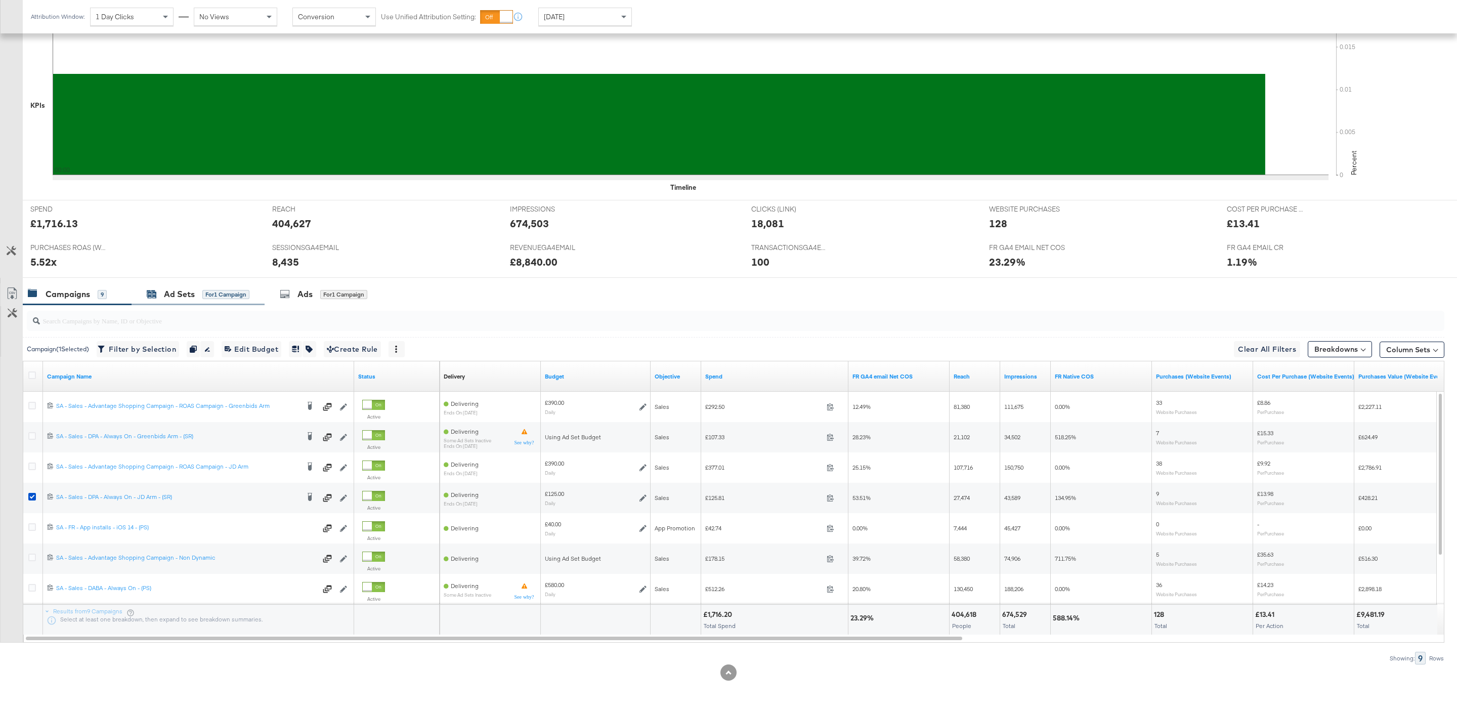
click at [231, 292] on div "for 1 Campaign" at bounding box center [225, 294] width 47 height 9
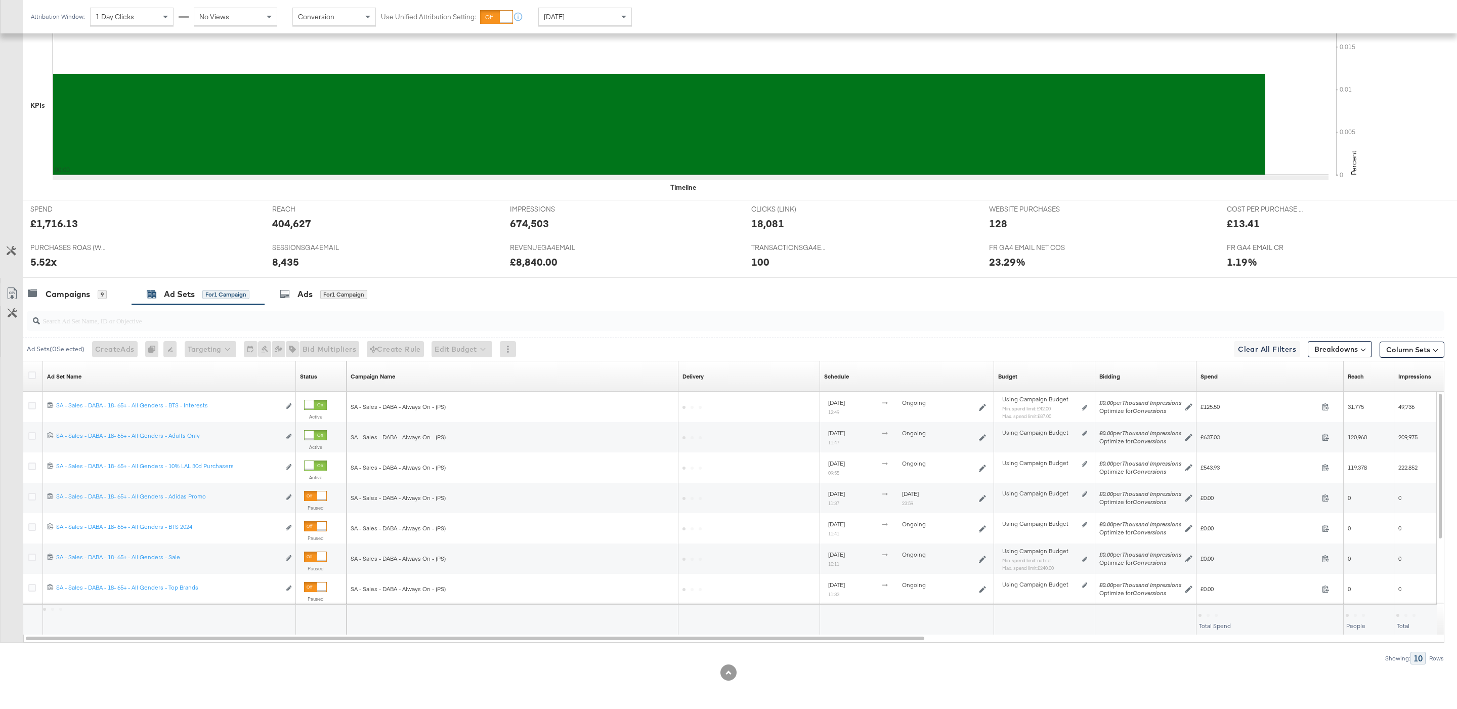
scroll to position [114, 0]
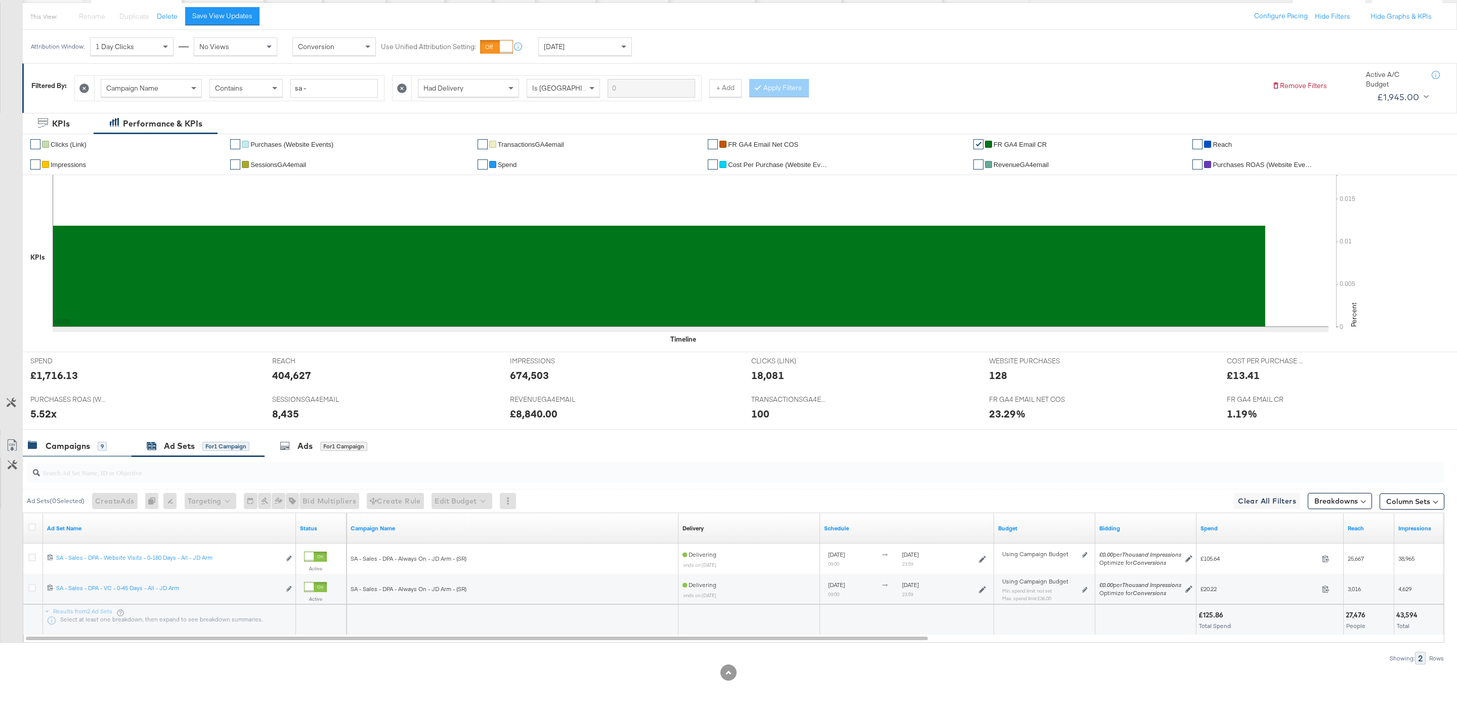
click at [114, 448] on div "Campaigns 9" at bounding box center [72, 446] width 89 height 12
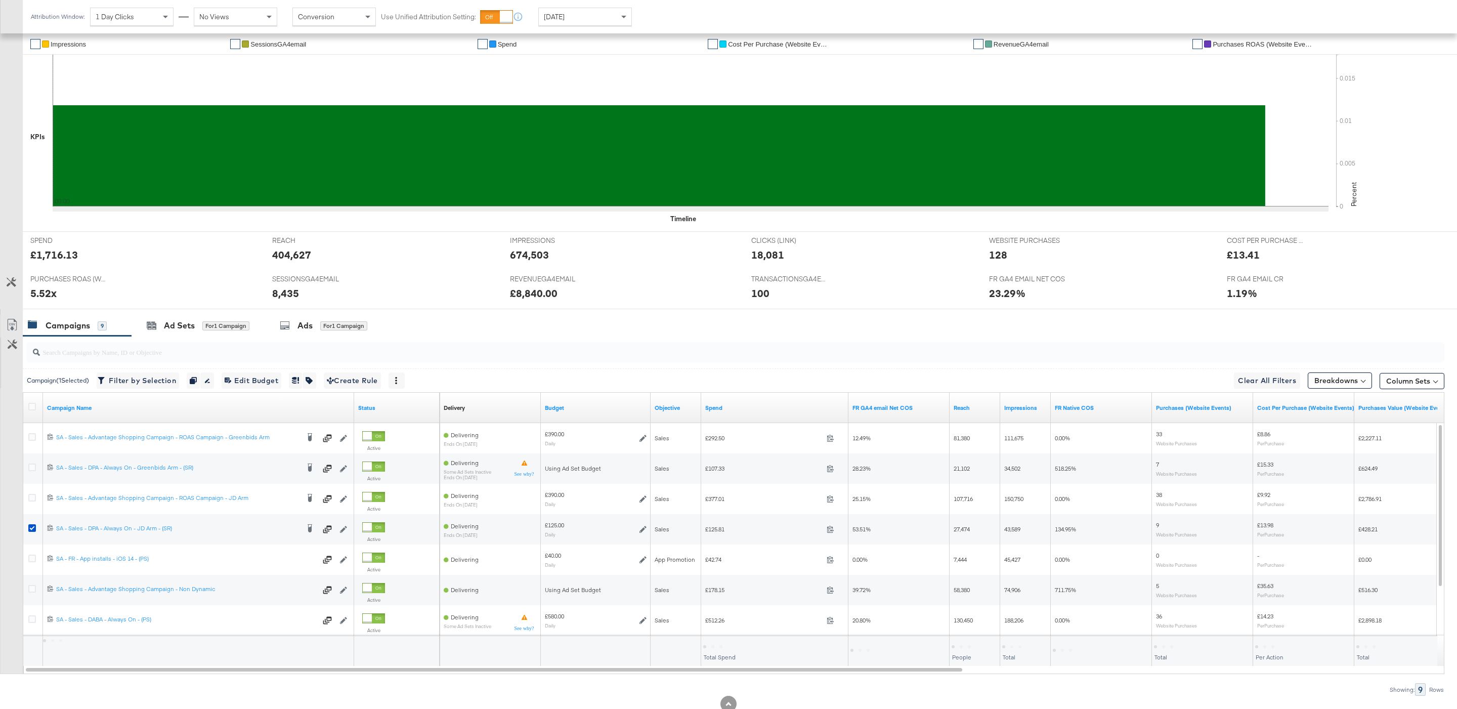
scroll to position [248, 0]
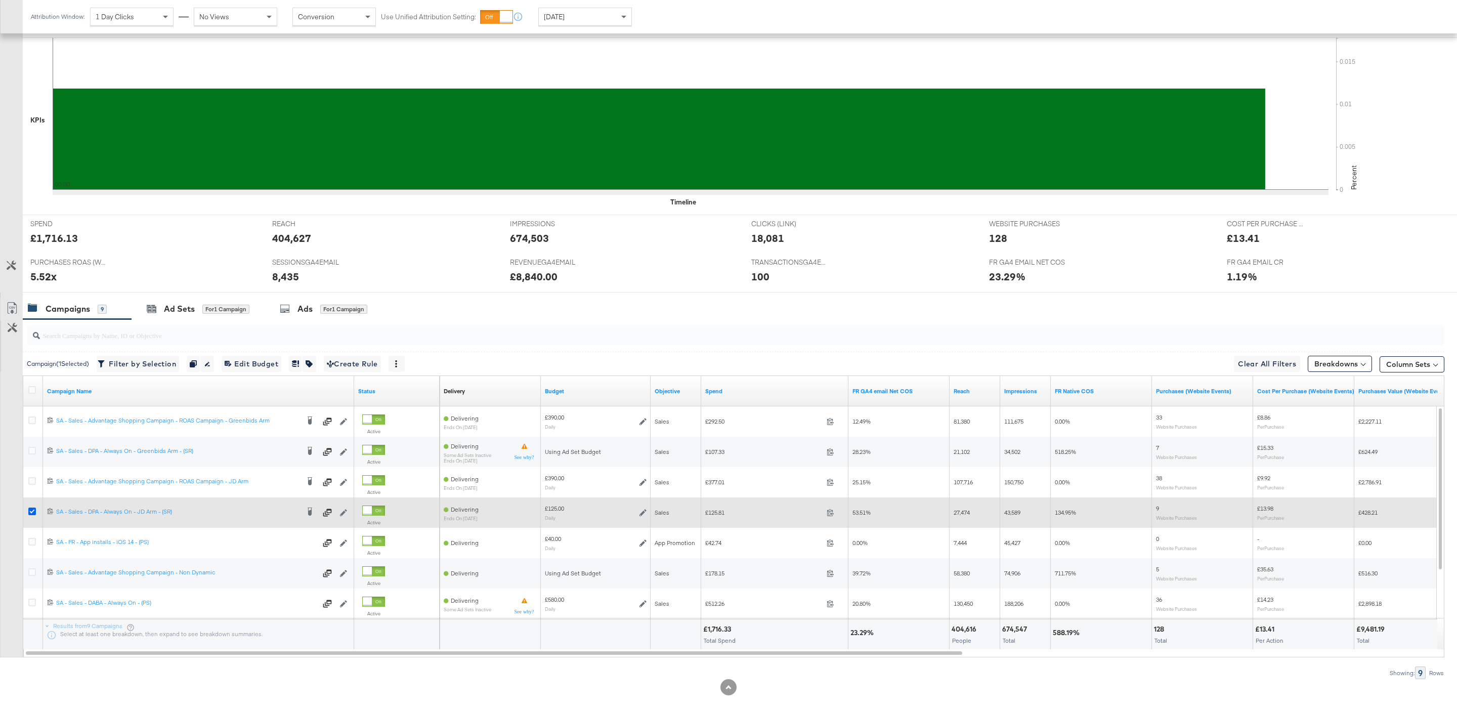
click at [35, 510] on icon at bounding box center [32, 511] width 8 height 8
click at [0, 0] on input "checkbox" at bounding box center [0, 0] width 0 height 0
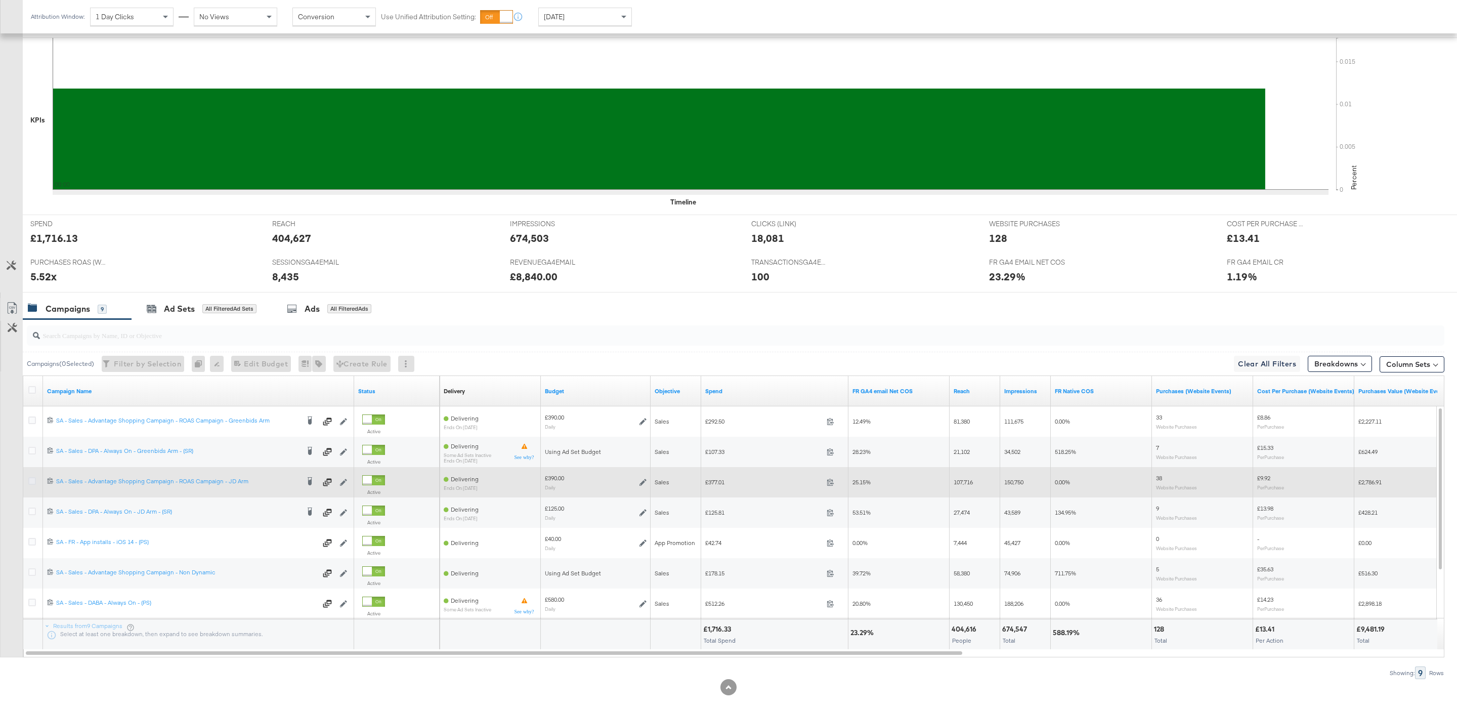
click at [29, 485] on icon at bounding box center [32, 481] width 8 height 8
click at [0, 0] on input "checkbox" at bounding box center [0, 0] width 0 height 0
click at [28, 482] on icon at bounding box center [32, 481] width 8 height 8
click at [0, 0] on input "checkbox" at bounding box center [0, 0] width 0 height 0
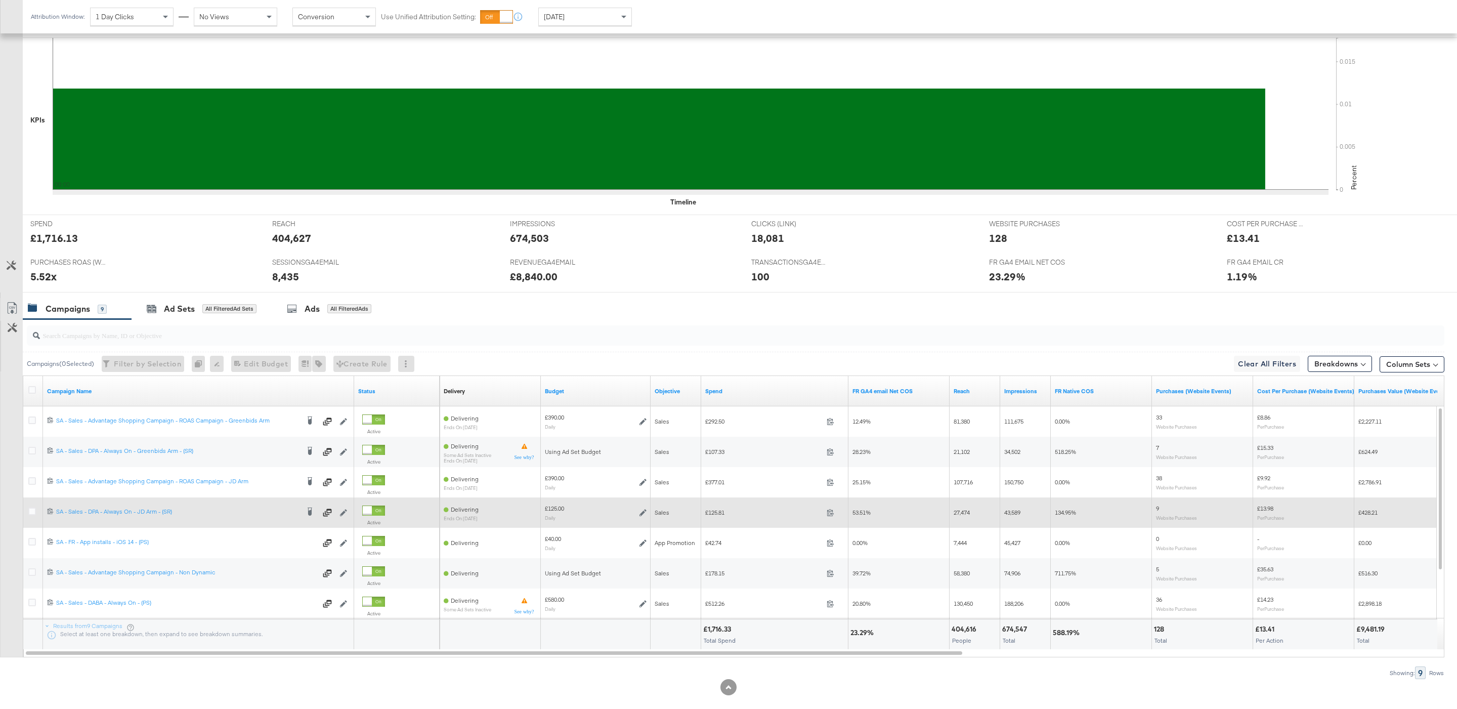
click at [28, 506] on div at bounding box center [33, 512] width 19 height 18
click at [29, 514] on icon at bounding box center [32, 511] width 8 height 8
click at [0, 0] on input "checkbox" at bounding box center [0, 0] width 0 height 0
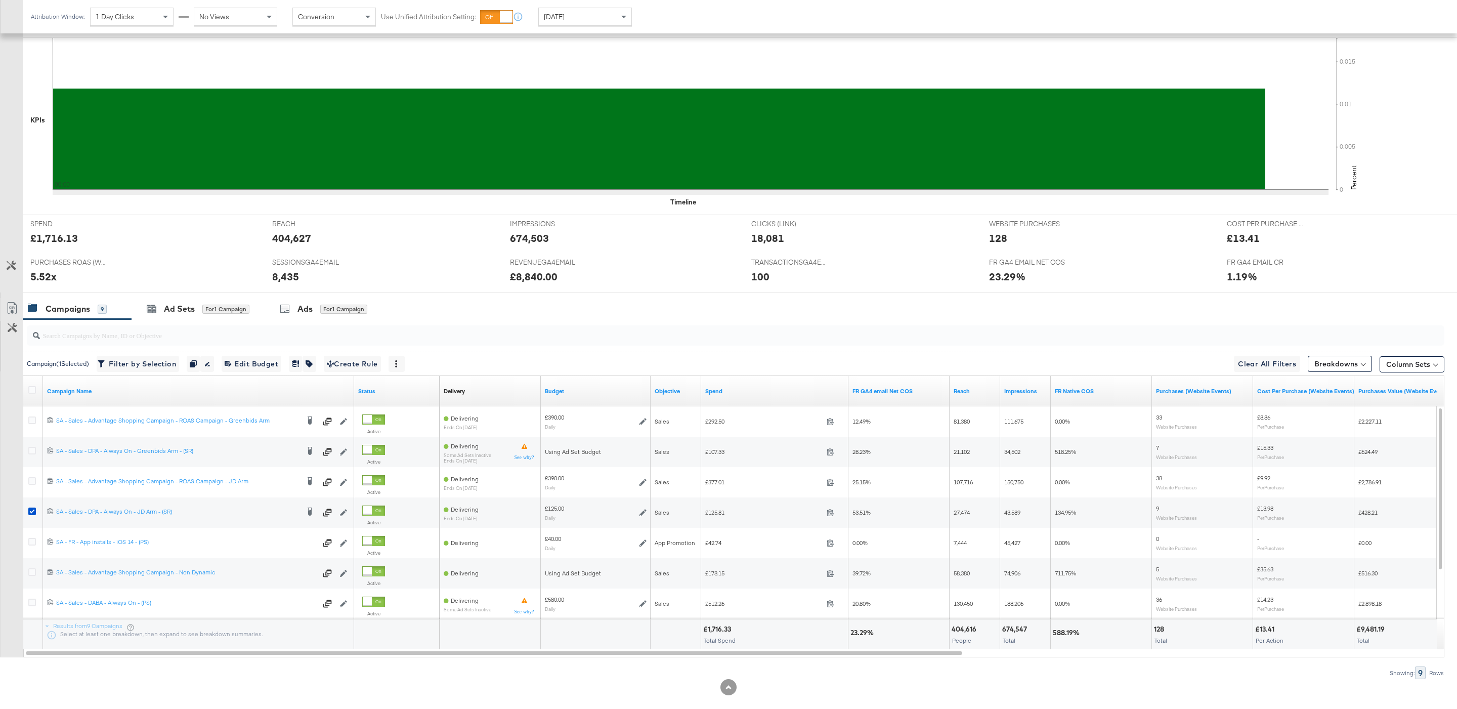
click at [194, 317] on div "Ad Sets for 1 Campaign" at bounding box center [198, 309] width 133 height 22
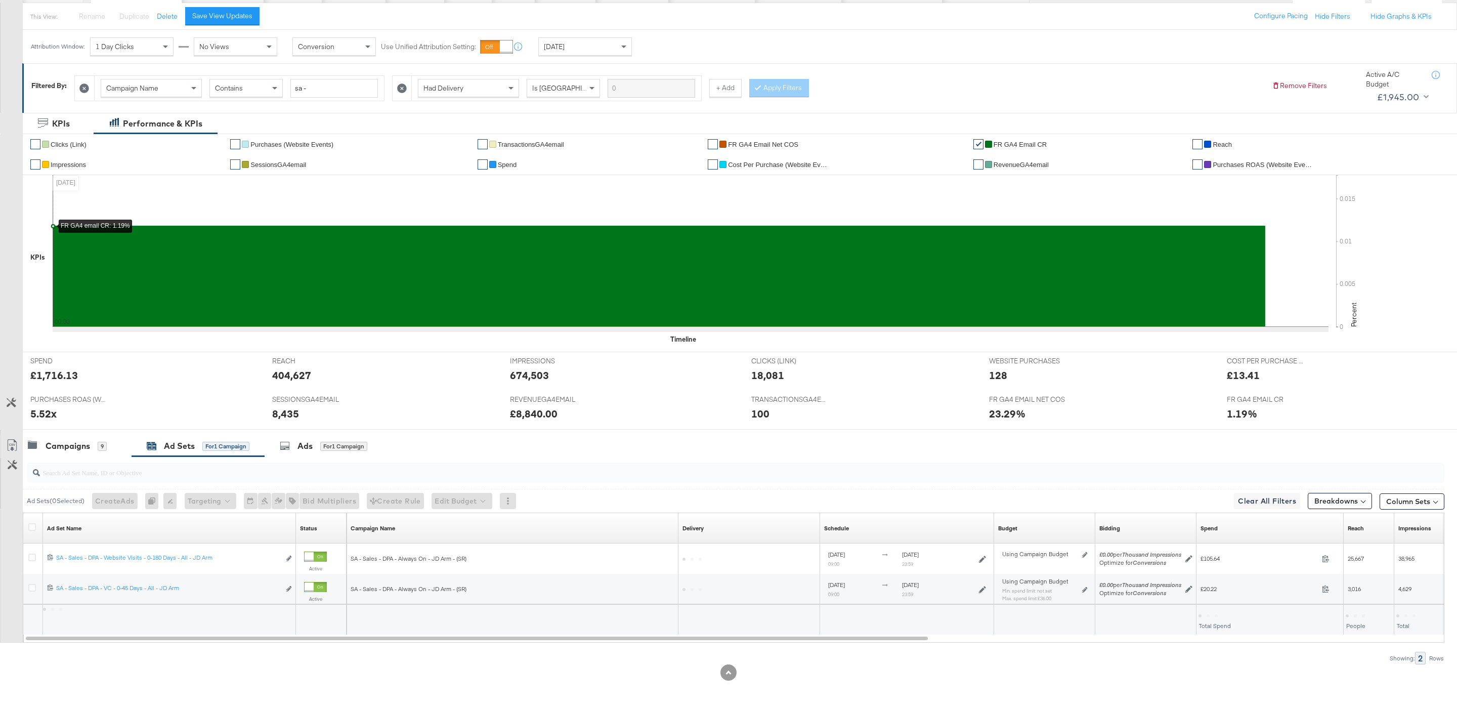
scroll to position [114, 0]
click at [75, 443] on div "Campaigns" at bounding box center [68, 446] width 45 height 12
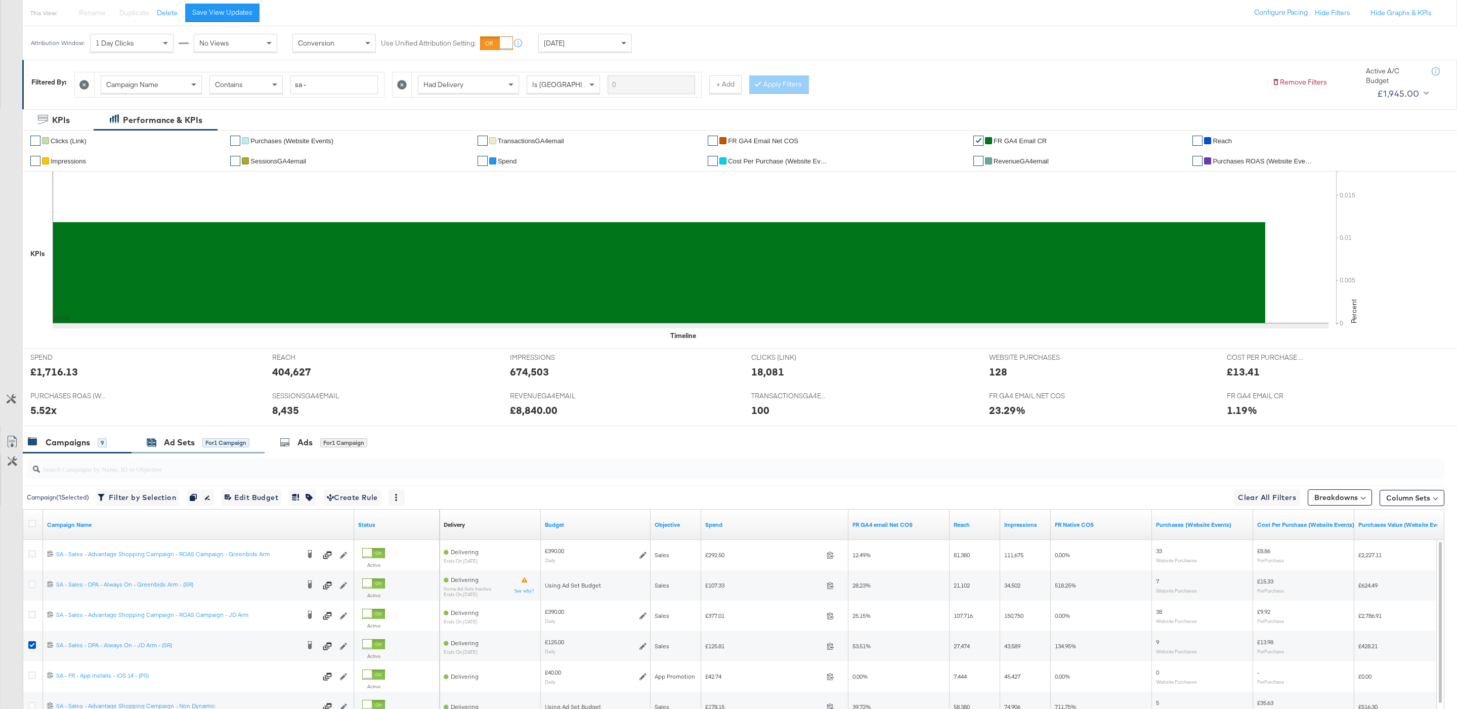
click at [186, 448] on div "Ad Sets" at bounding box center [179, 443] width 31 height 12
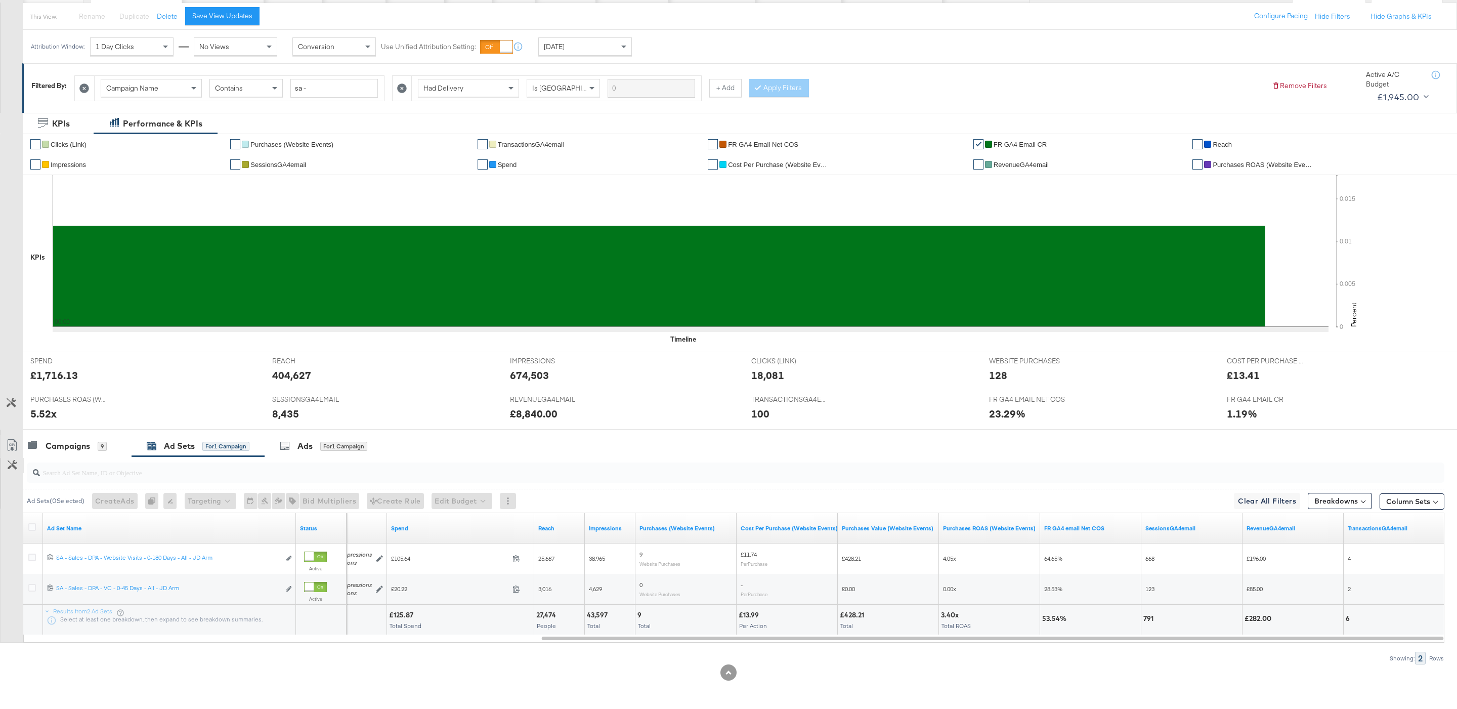
click at [15, 471] on button "Customize KPIs" at bounding box center [12, 465] width 23 height 15
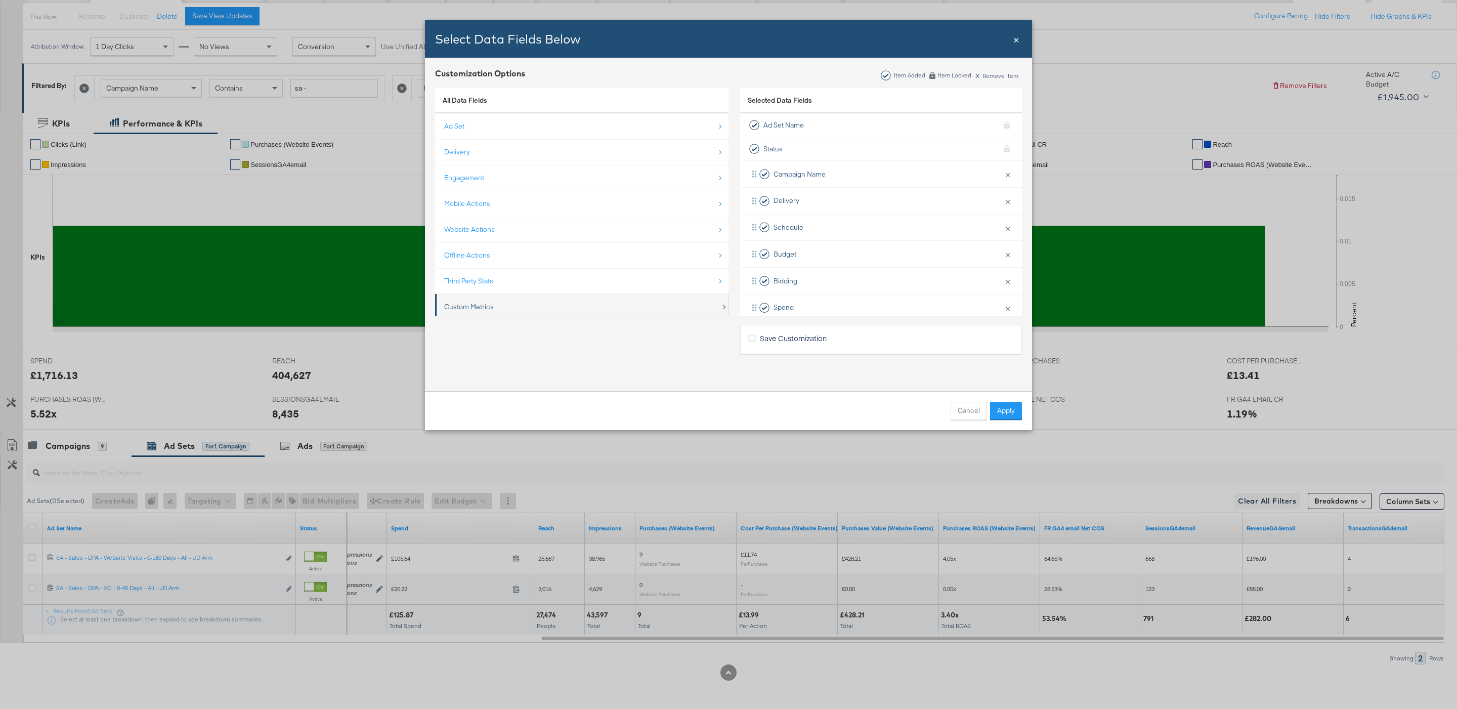
scroll to position [17, 0]
click at [462, 290] on div "Custom Metrics" at bounding box center [469, 292] width 50 height 10
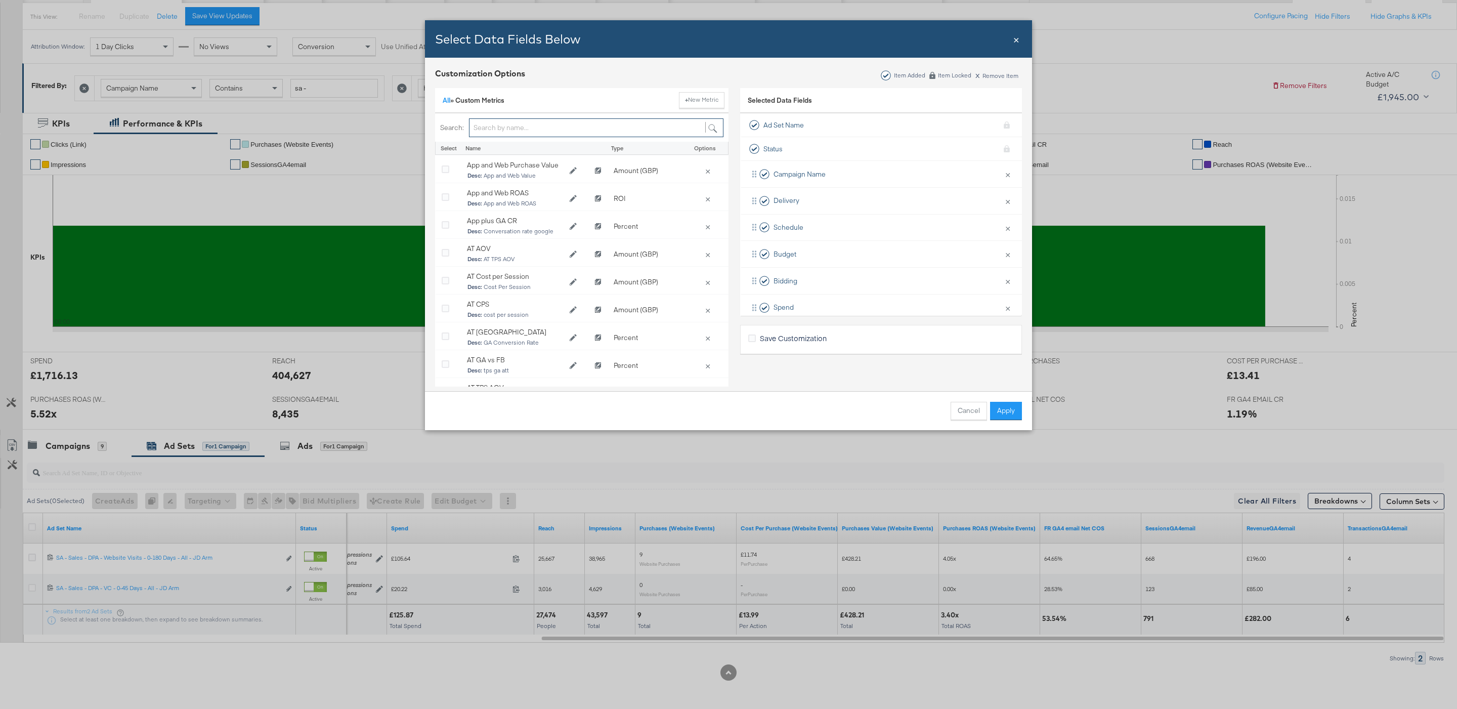
click at [498, 119] on input "Bulk Add Locations Modal" at bounding box center [596, 127] width 254 height 19
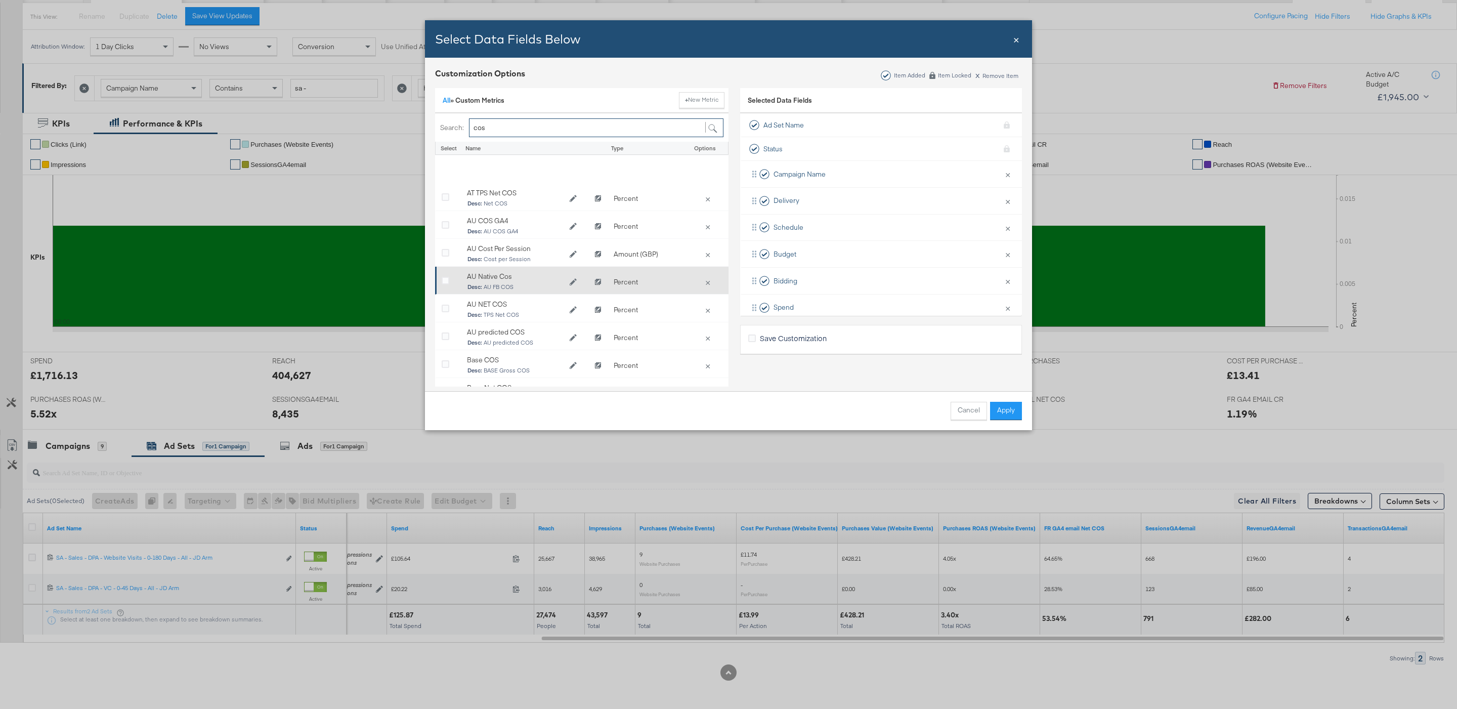
scroll to position [75, 0]
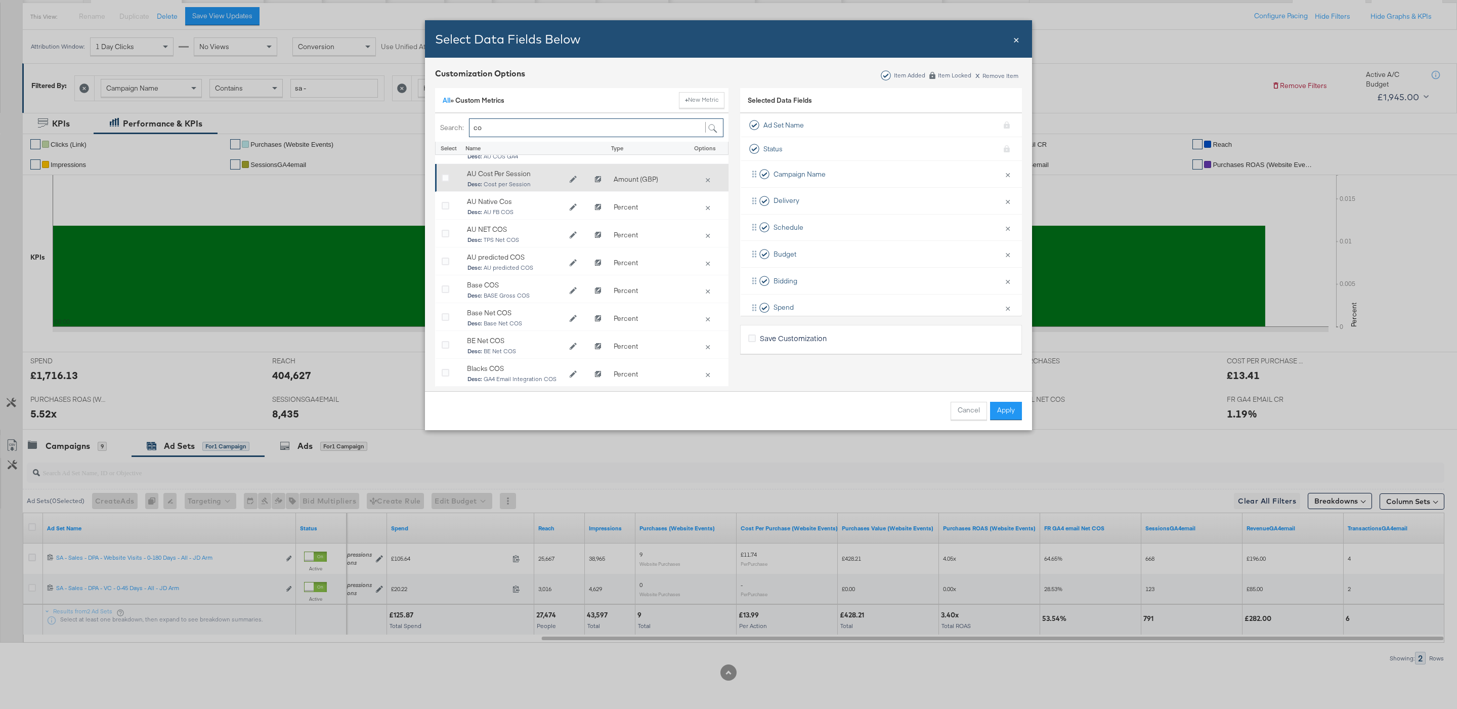
type input "c"
type input "fr"
click at [1012, 411] on button "Apply" at bounding box center [1006, 411] width 32 height 18
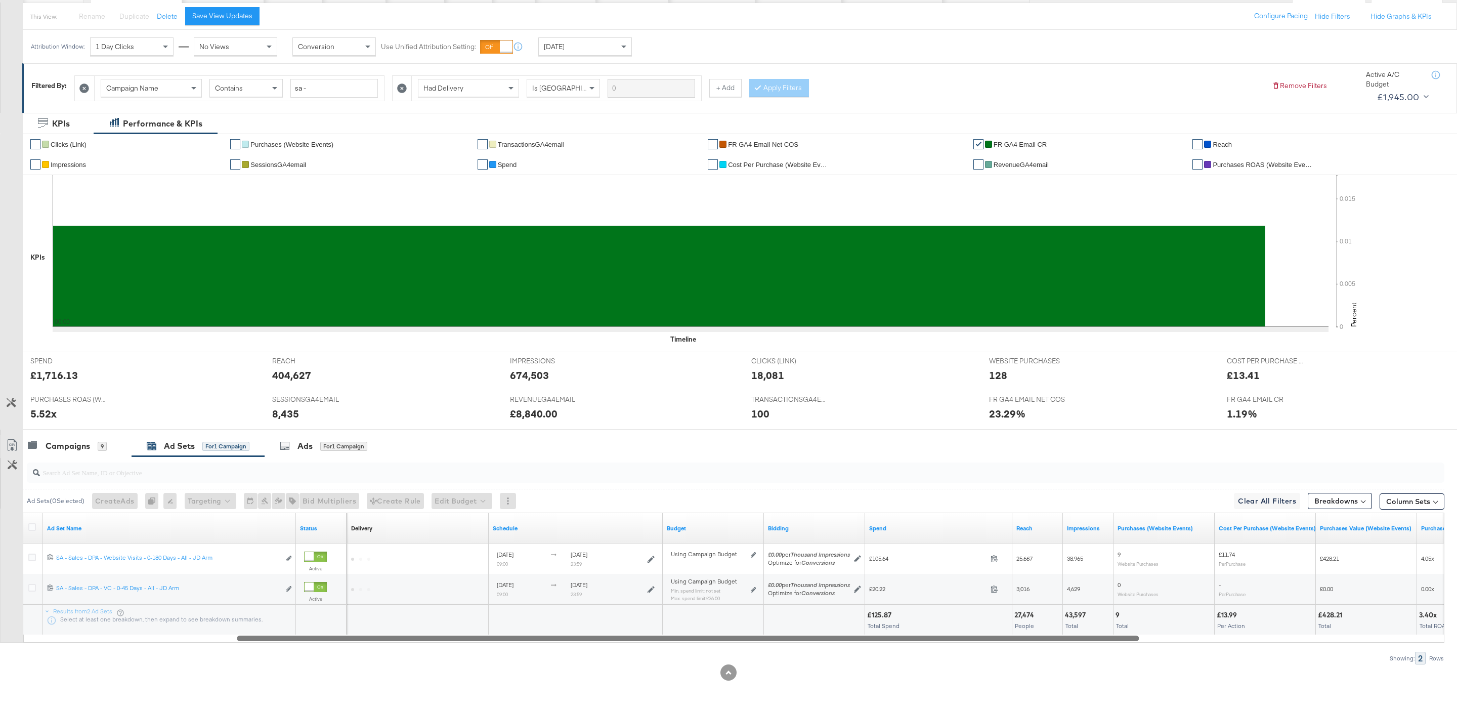
drag, startPoint x: 1119, startPoint y: 637, endPoint x: 815, endPoint y: 655, distance: 304.5
click at [815, 655] on div "Ad Sets ( 0 Selected) Create Ads At least one ad set must be selected 0 Rename …" at bounding box center [722, 560] width 1444 height 208
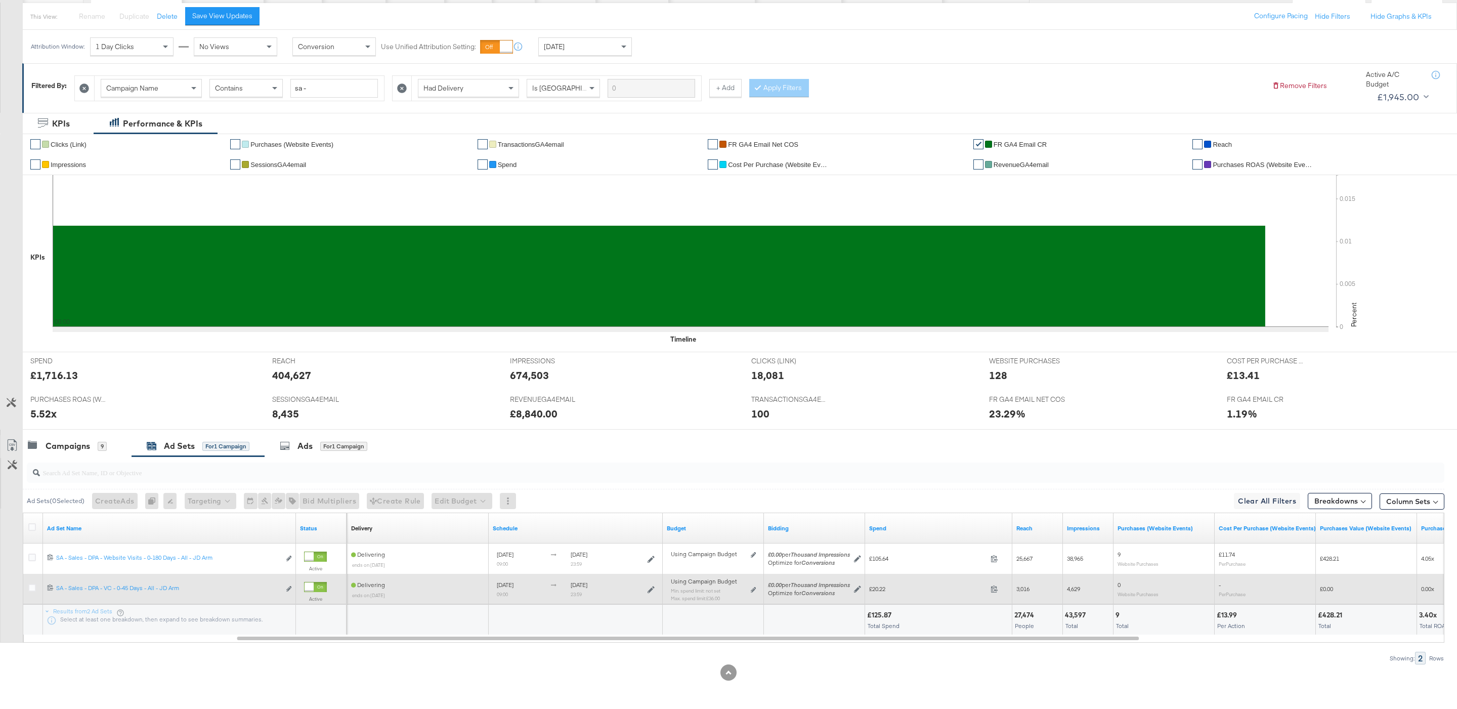
click at [756, 585] on div "Using Campaign Budget Min. spend limit: not set Max. spend limit : £36.00 Edit …" at bounding box center [713, 594] width 93 height 32
click at [755, 587] on icon at bounding box center [753, 590] width 5 height 6
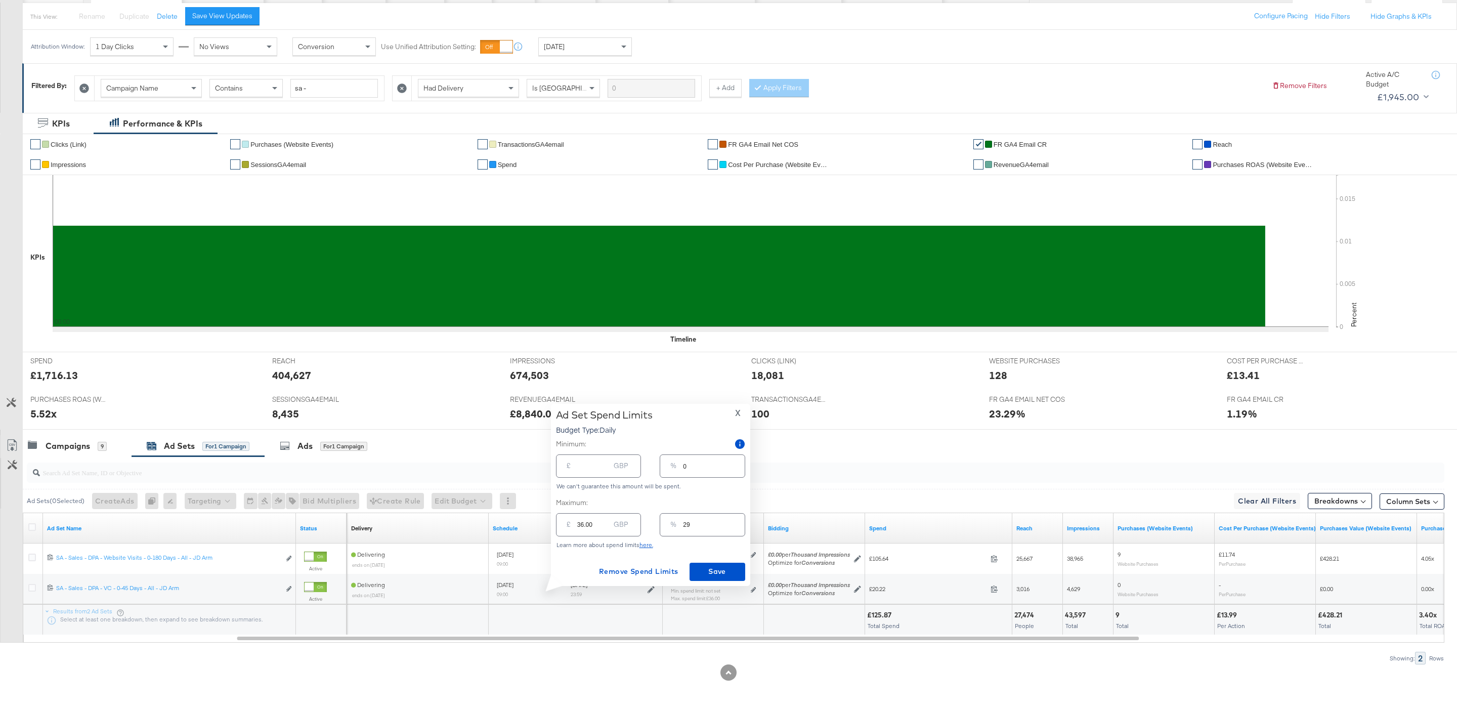
click at [706, 531] on div "% 29" at bounding box center [702, 524] width 85 height 23
type input "2"
type input "2.50"
type input "24"
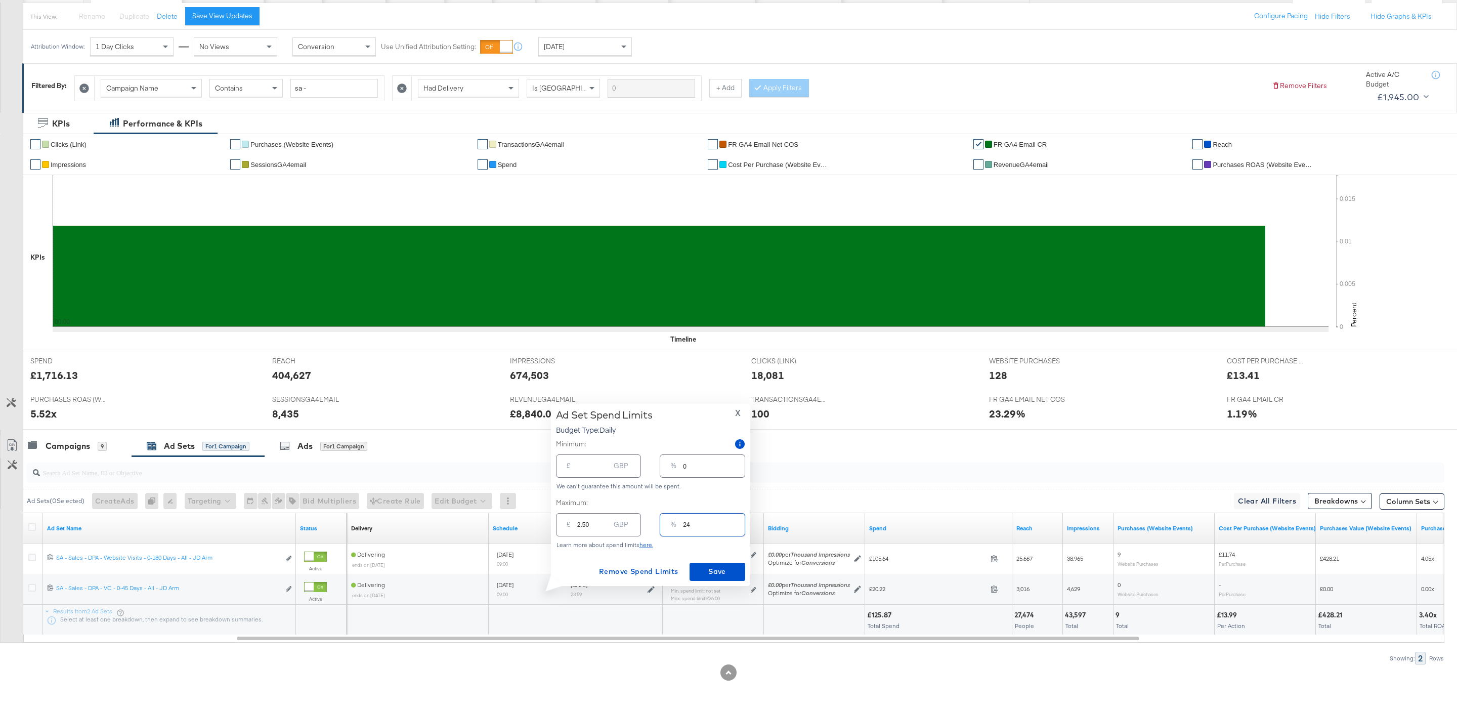
type input "30.00"
type input "240"
type input "300.00"
type input "24"
type input "30.00"
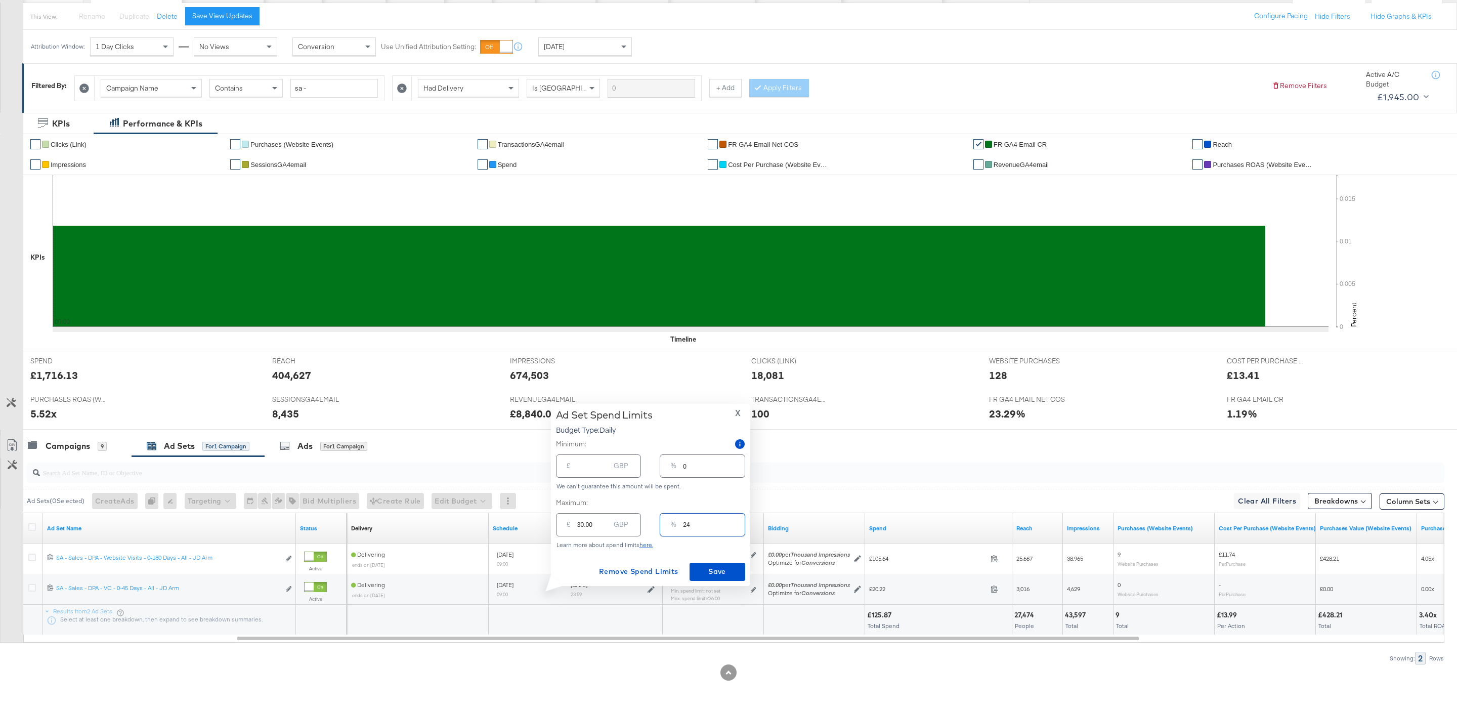
type input "2"
type input "2.50"
type input "42"
type input "52.50"
type input "4"
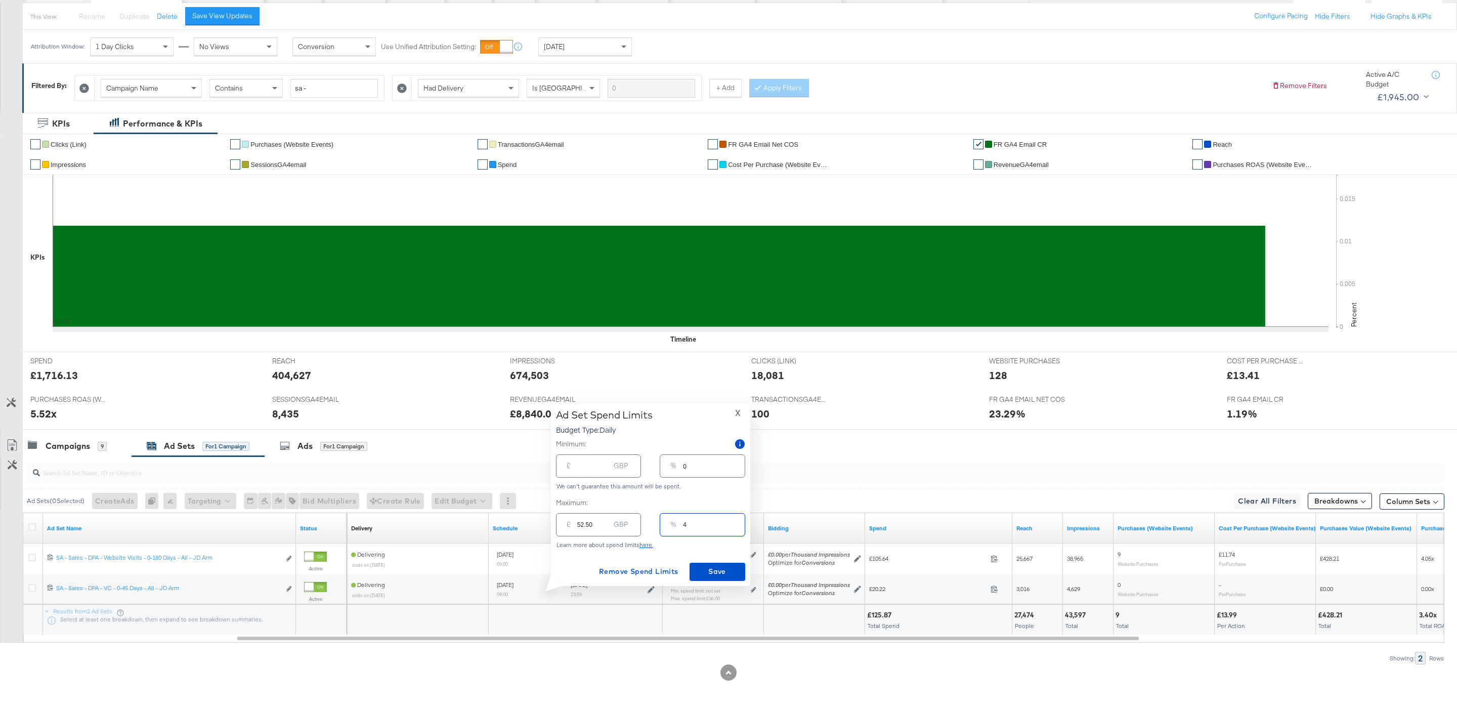
type input "5.00"
type input "40"
type input "50.00"
type input "40"
click at [722, 577] on span "Save" at bounding box center [718, 571] width 48 height 13
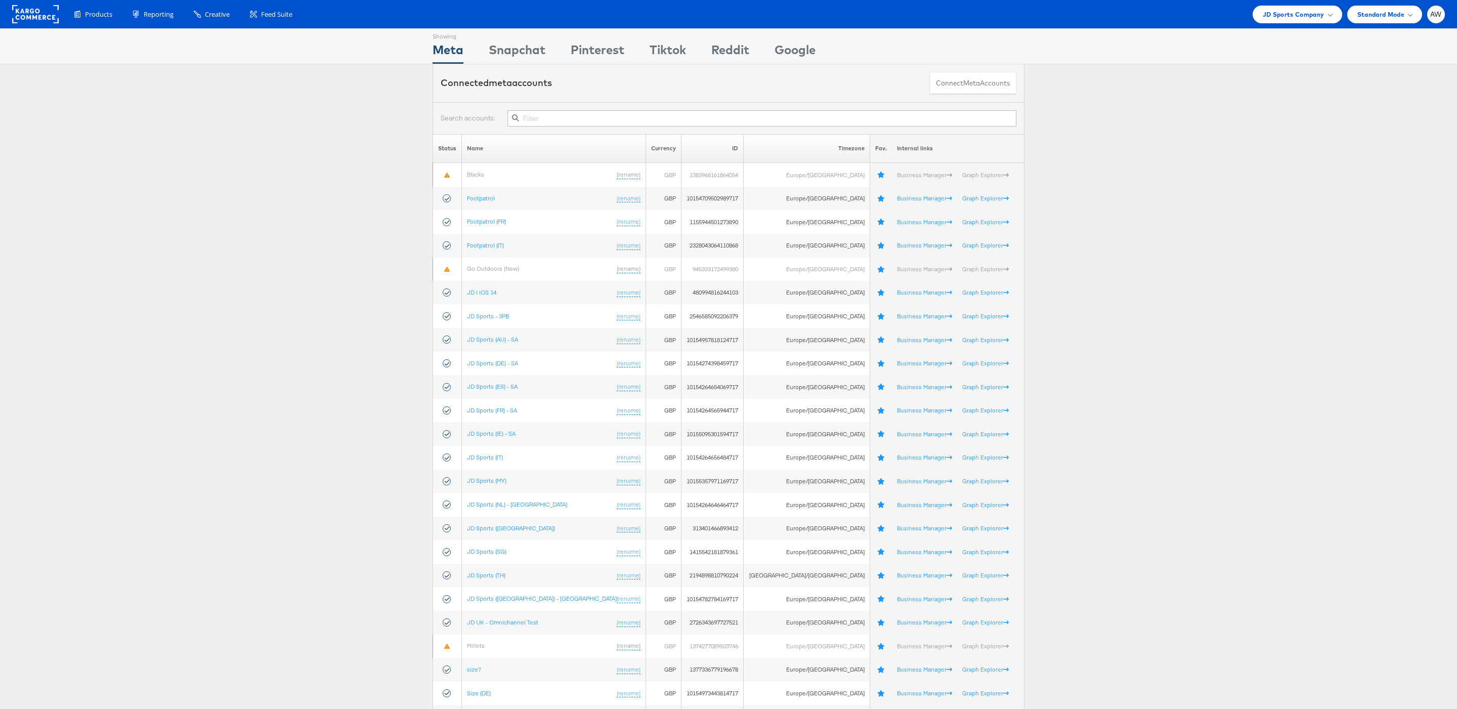
click at [580, 118] on input "text" at bounding box center [761, 118] width 509 height 16
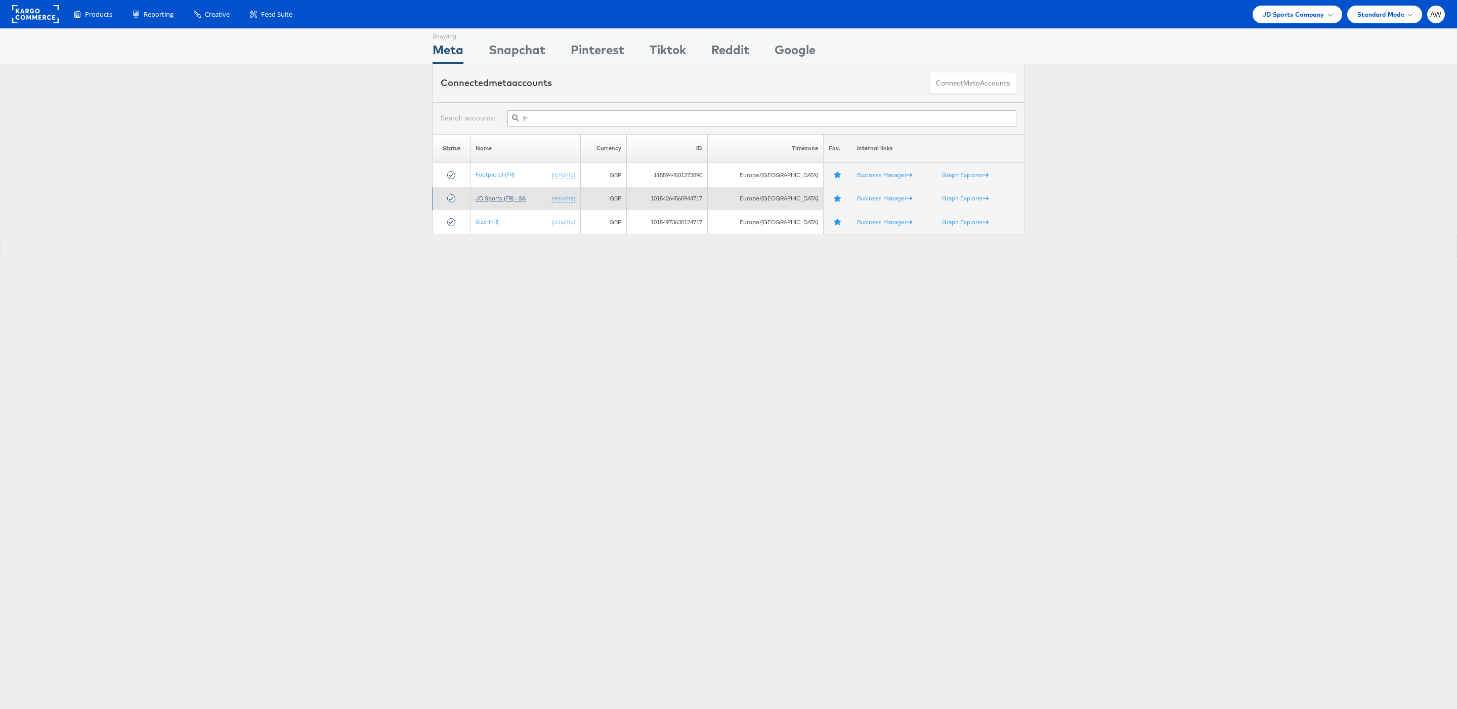
type input "fr"
click at [488, 195] on link "JD Sports (FR) - SA" at bounding box center [501, 198] width 50 height 8
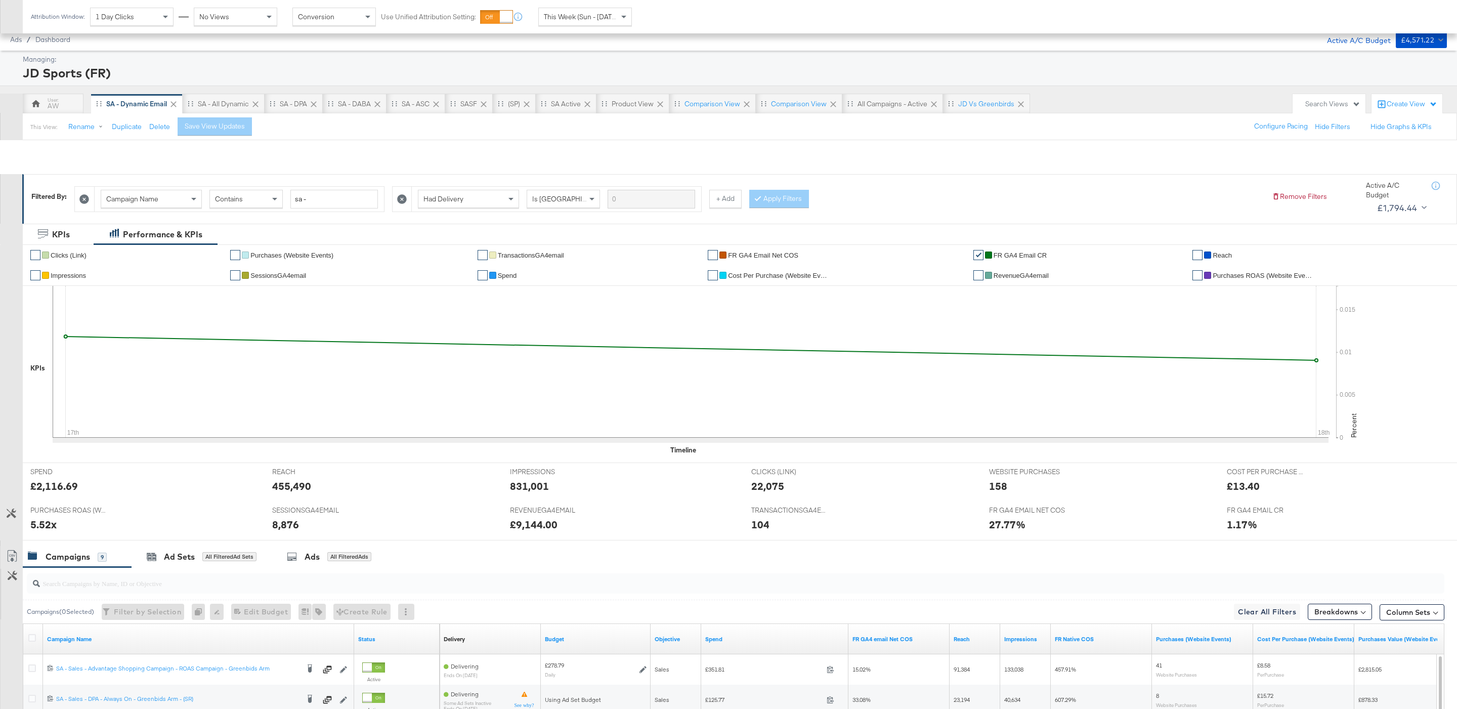
scroll to position [266, 0]
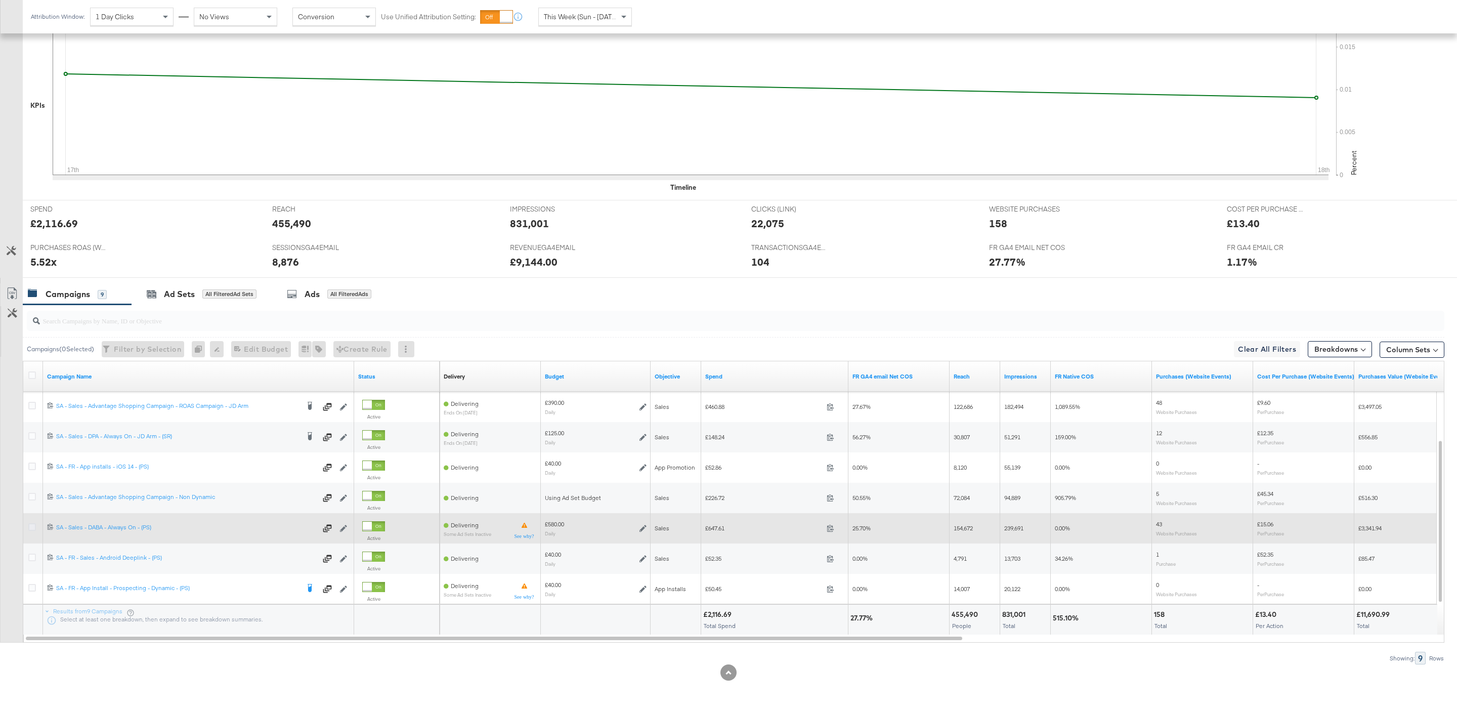
click at [28, 524] on icon at bounding box center [32, 527] width 8 height 8
click at [0, 0] on input "checkbox" at bounding box center [0, 0] width 0 height 0
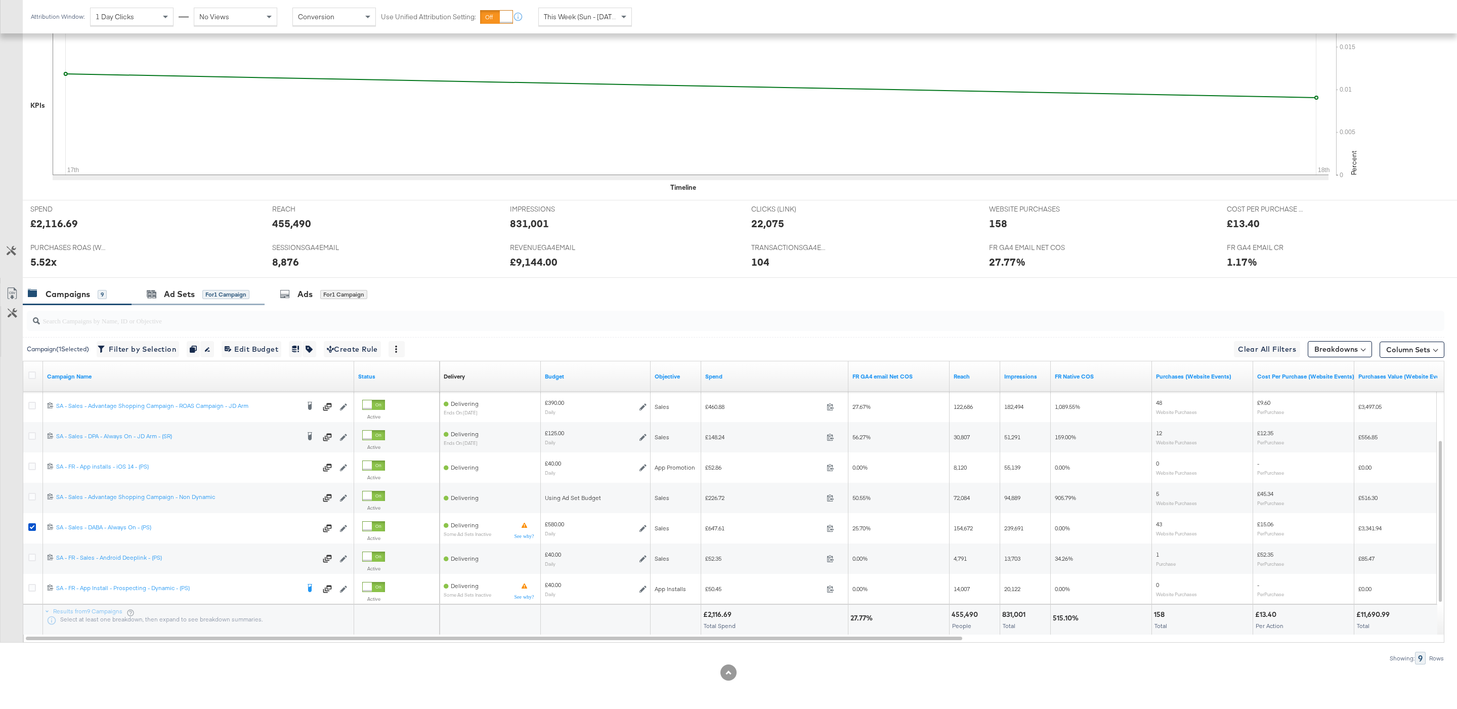
click at [190, 300] on div "Ad Sets for 1 Campaign" at bounding box center [198, 294] width 133 height 22
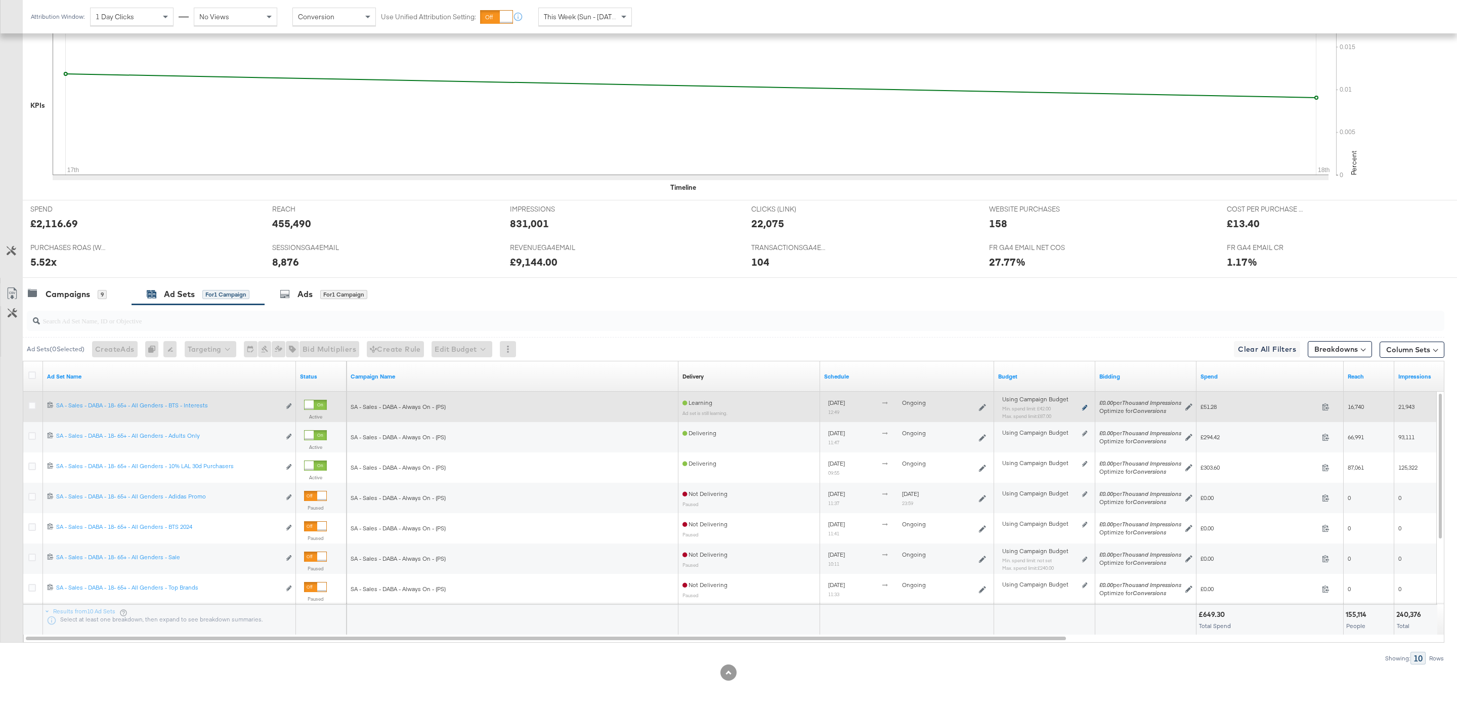
click at [1087, 408] on icon at bounding box center [1084, 408] width 5 height 6
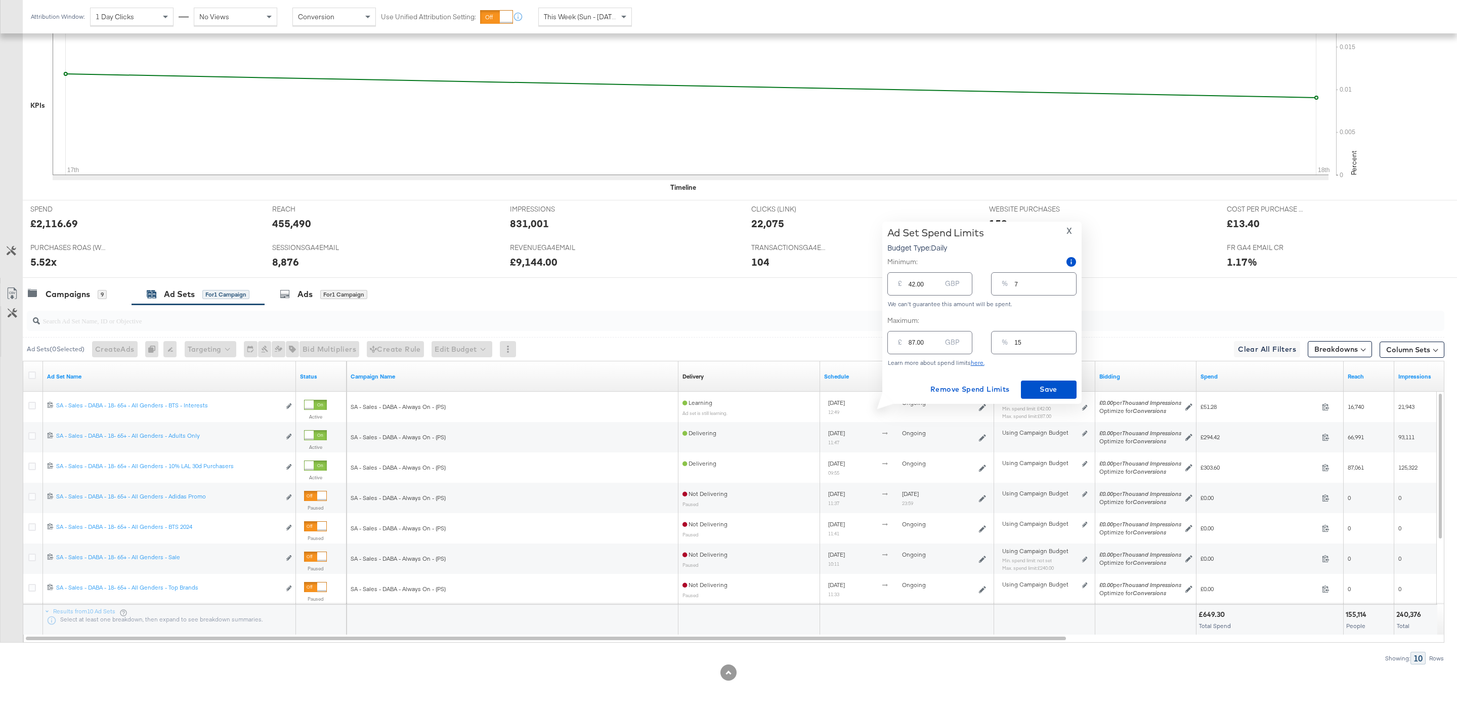
click at [1033, 346] on input "15" at bounding box center [1044, 338] width 61 height 22
click at [1039, 280] on input "7" at bounding box center [1044, 280] width 61 height 22
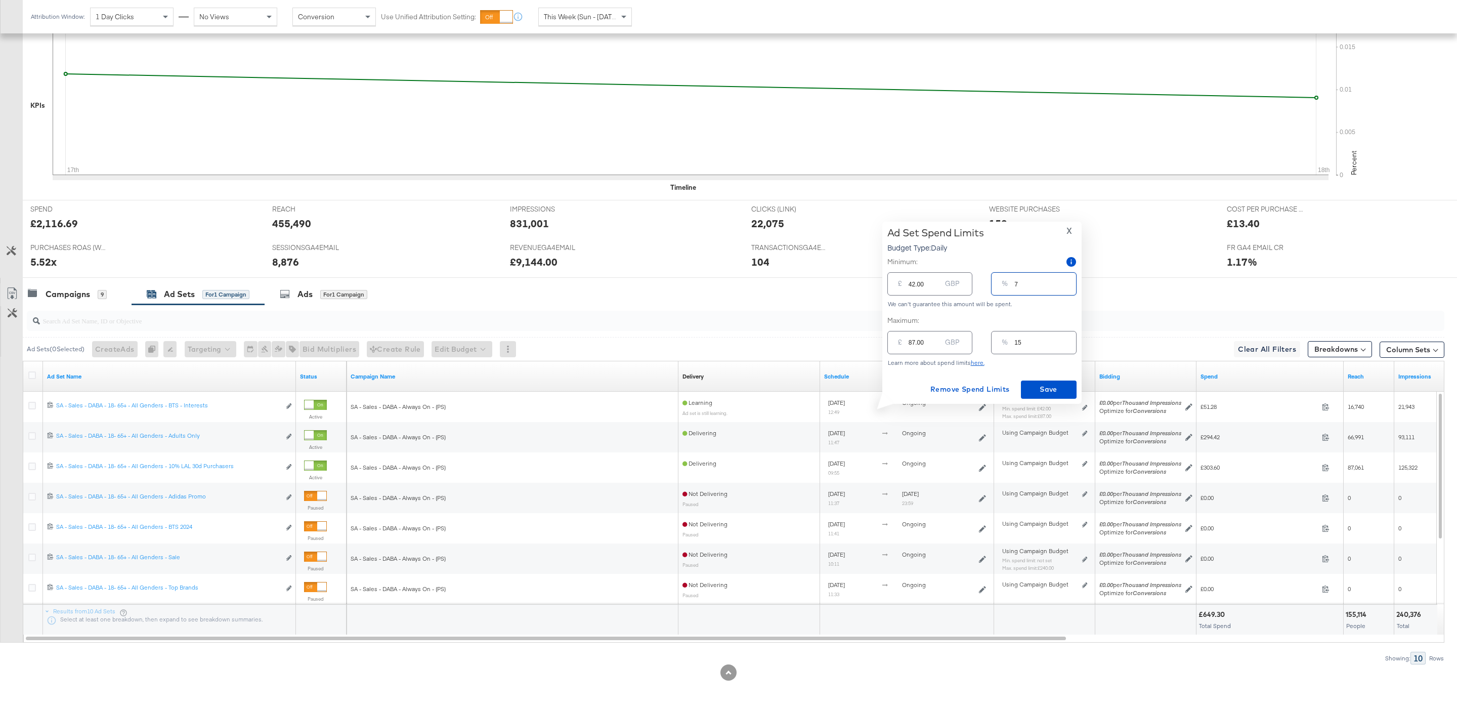
type input "1"
type input "5.80"
type input "15"
type input "87.00"
type input "15"
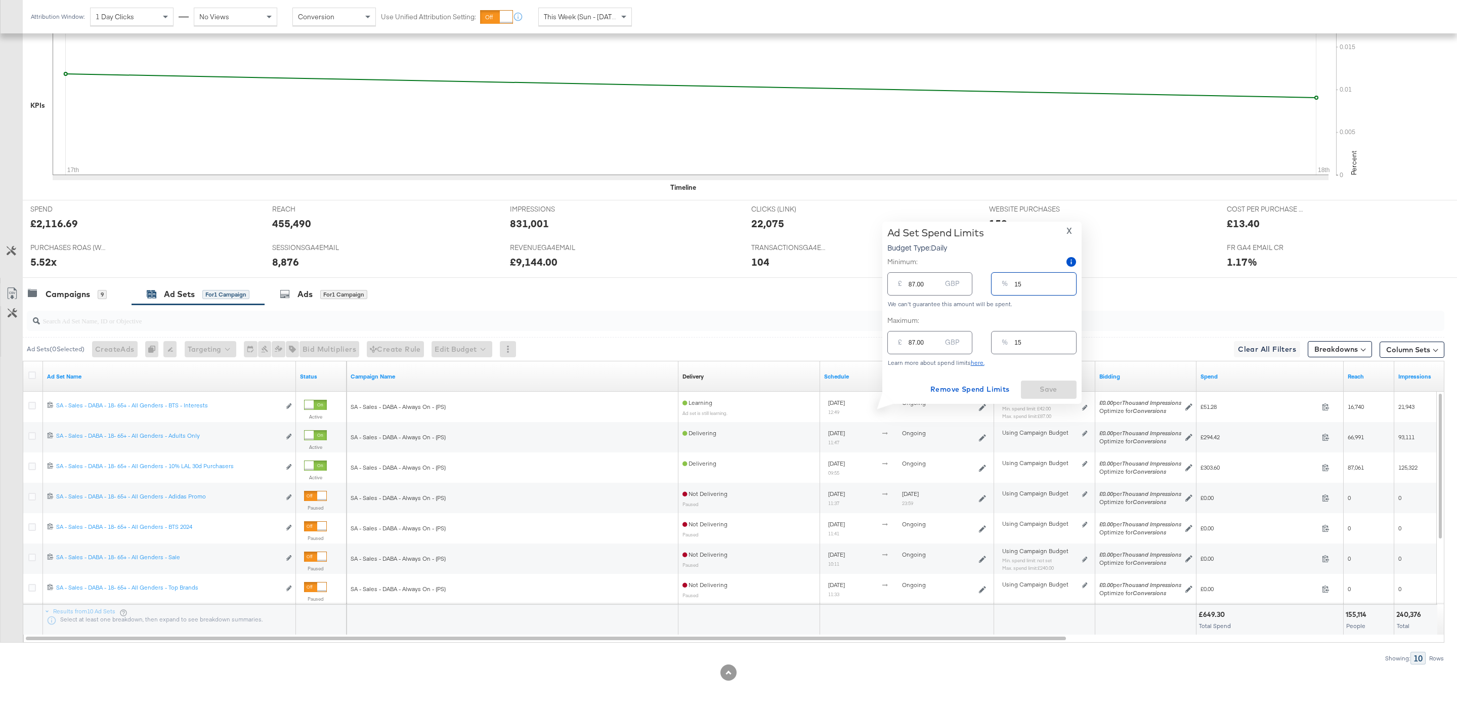
click at [1041, 339] on input "15" at bounding box center [1044, 338] width 61 height 22
type input "1"
type input "5.80"
type input "12"
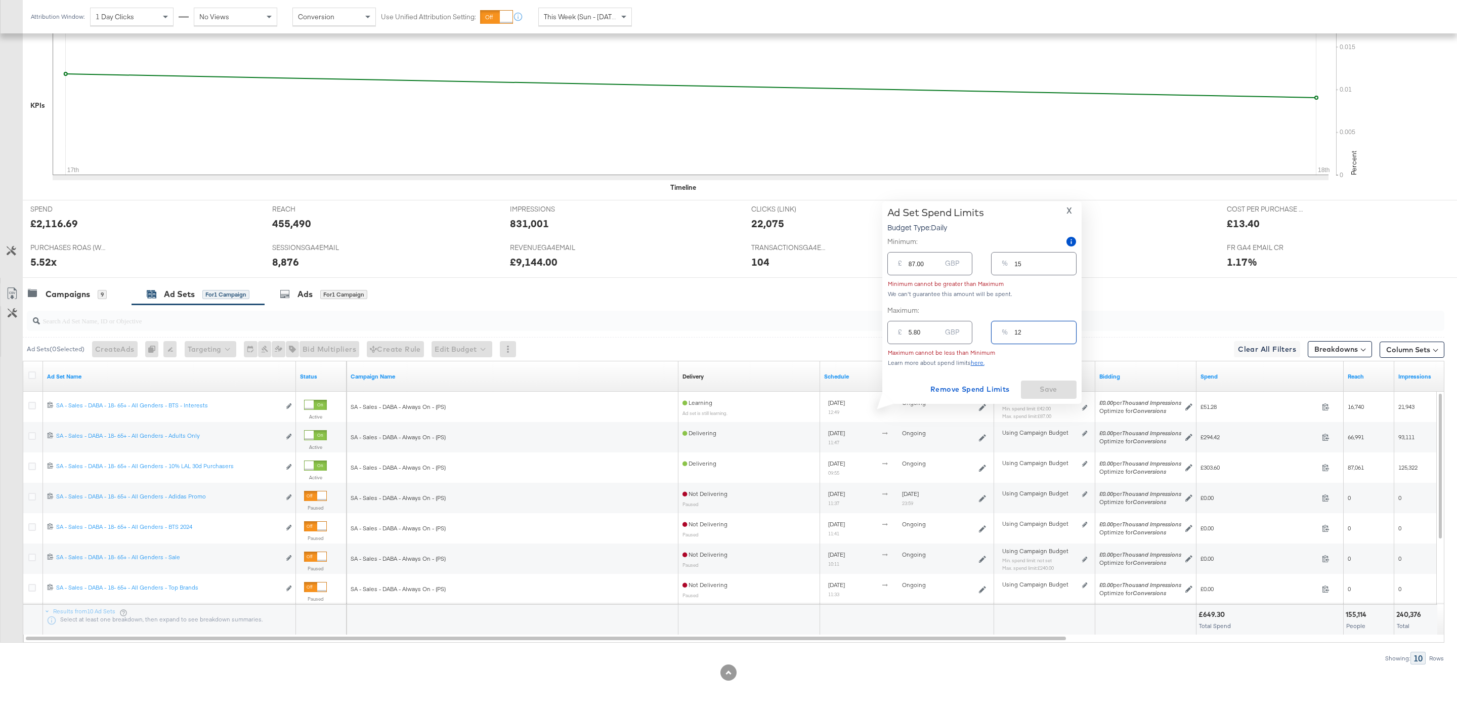
type input "69.60"
type input "120"
type input "696.00"
type input "12"
type input "69.60"
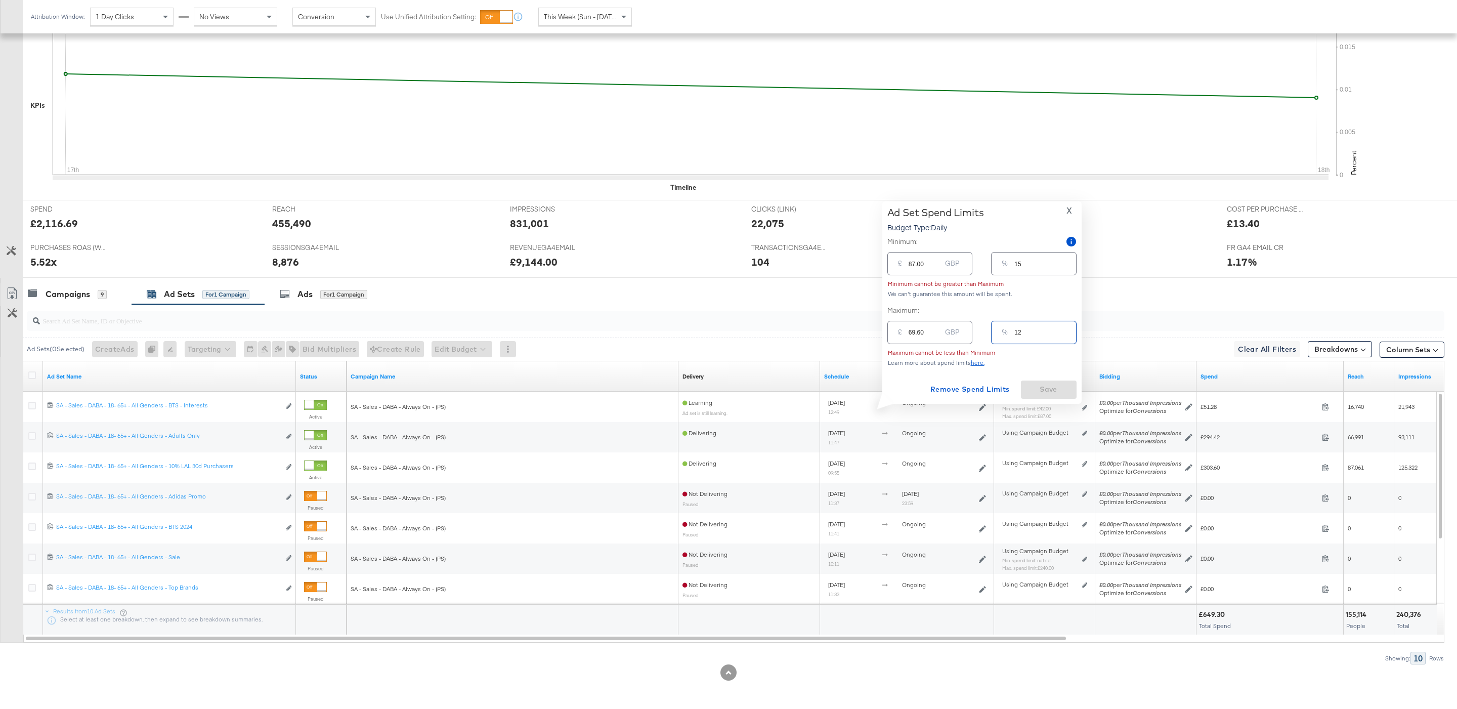
type input "1"
type input "5.80"
type input "21"
type input "121.80"
type input "2"
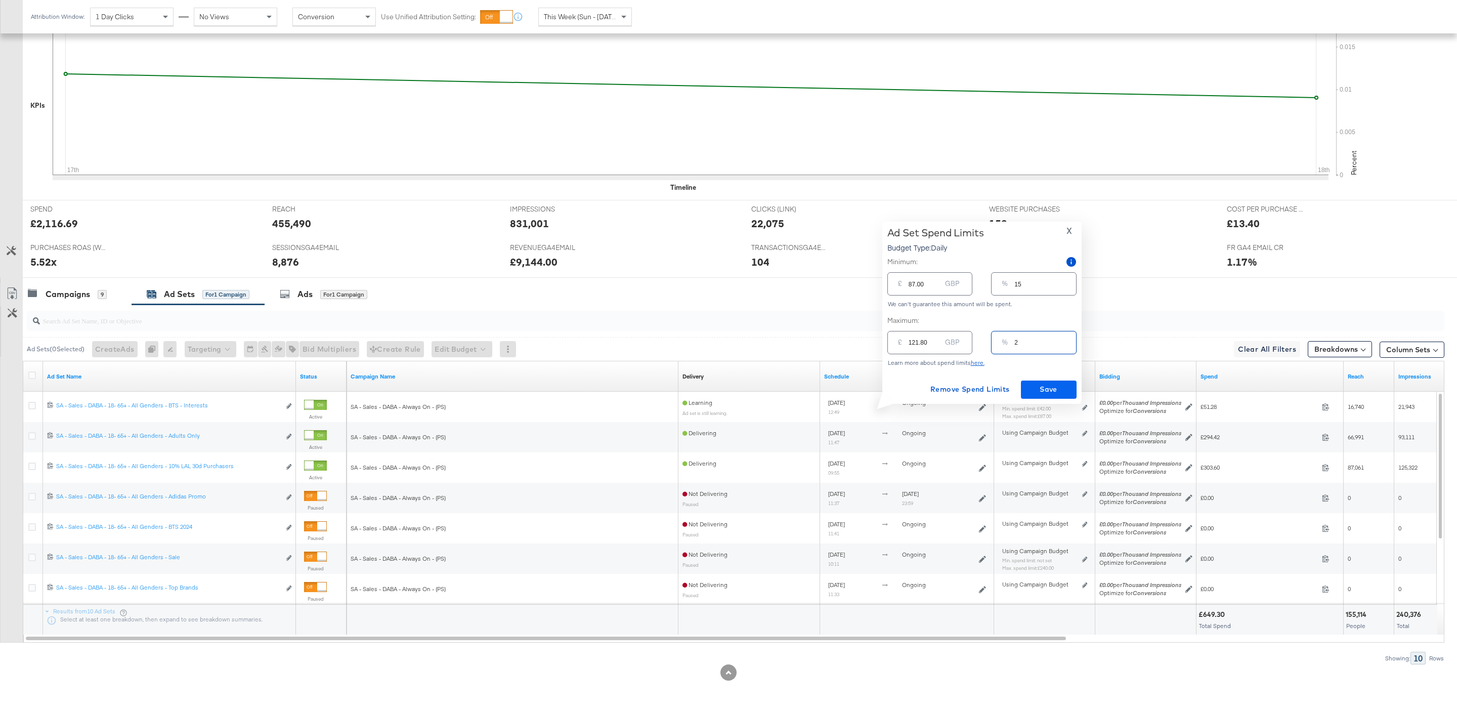
type input "11.60"
type input "20"
type input "116.00"
type input "20"
click at [1047, 392] on span "Save" at bounding box center [1049, 389] width 48 height 13
